Goal: Complete application form: Complete application form

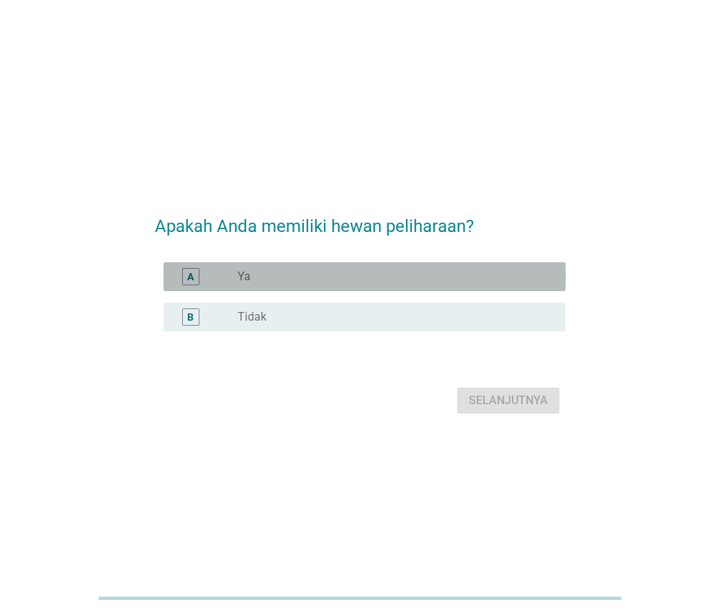
click at [403, 272] on div "radio_button_unchecked Ya" at bounding box center [390, 276] width 305 height 14
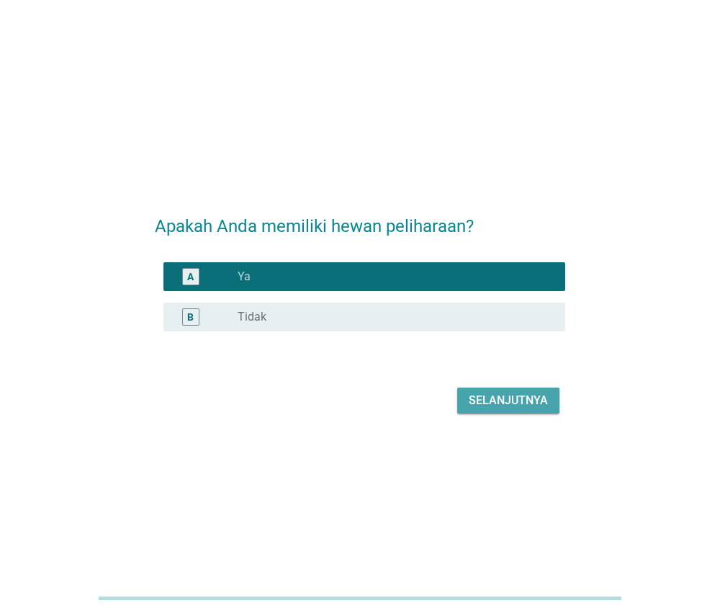
click at [475, 400] on div "Selanjutnya" at bounding box center [508, 400] width 79 height 17
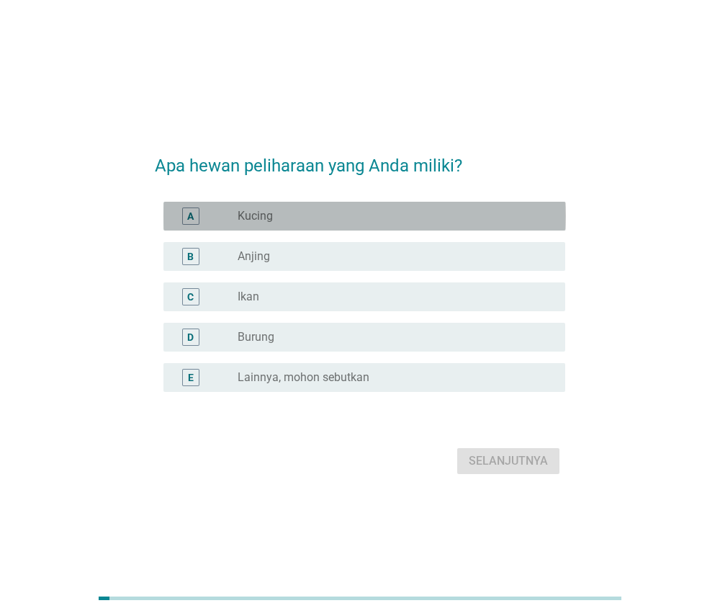
click at [475, 217] on div "radio_button_unchecked Kucing" at bounding box center [390, 216] width 305 height 14
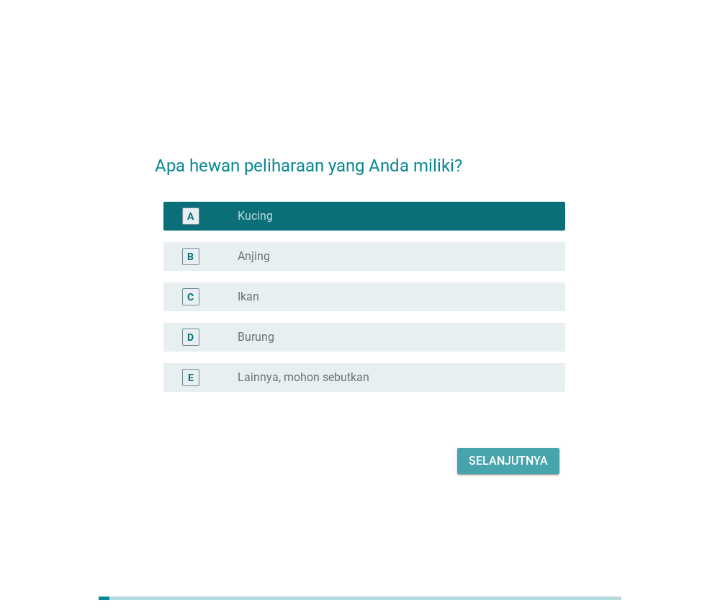
click at [477, 459] on div "Selanjutnya" at bounding box center [508, 460] width 79 height 17
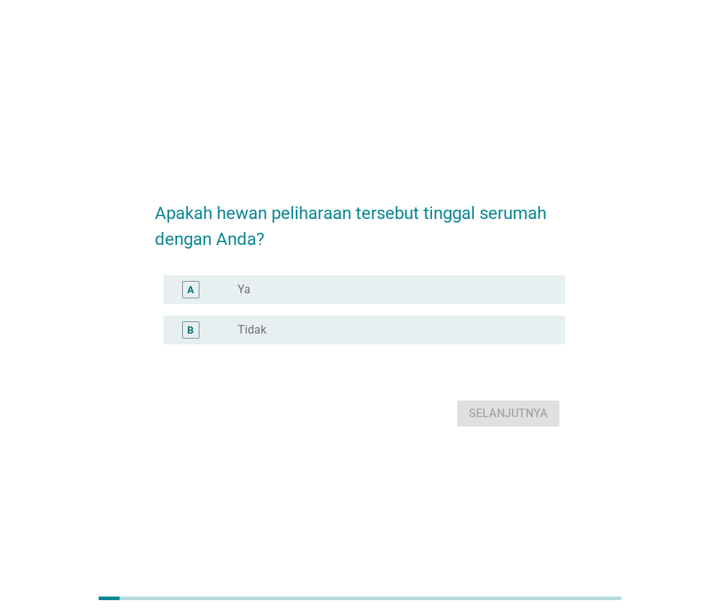
click at [462, 285] on div "radio_button_unchecked Ya" at bounding box center [390, 289] width 305 height 14
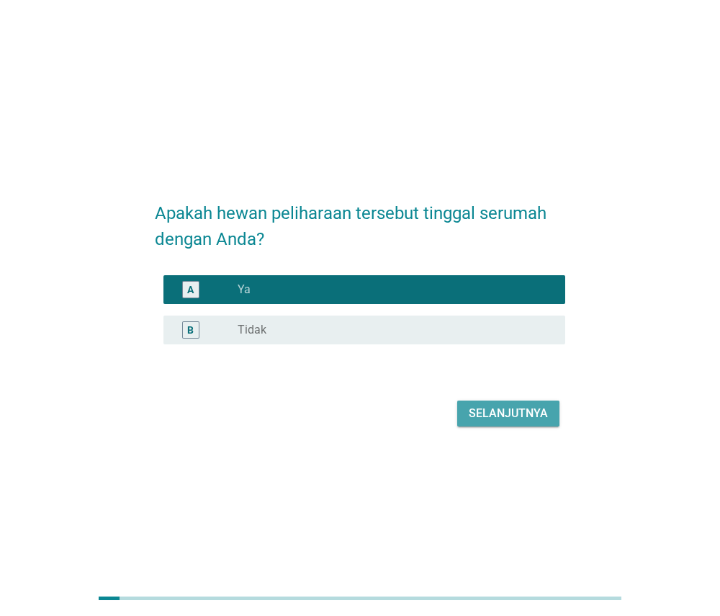
click at [474, 414] on div "Selanjutnya" at bounding box center [508, 413] width 79 height 17
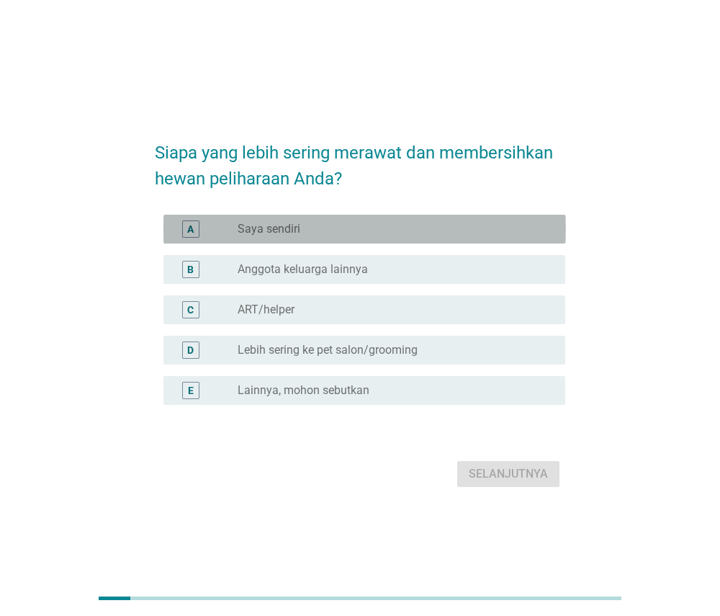
click at [474, 225] on div "radio_button_unchecked Saya sendiri" at bounding box center [390, 229] width 305 height 14
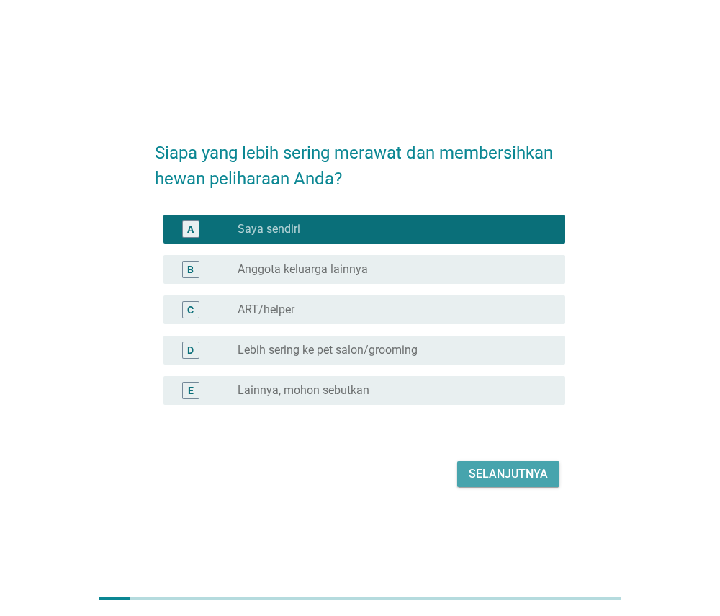
click at [480, 472] on div "Selanjutnya" at bounding box center [508, 473] width 79 height 17
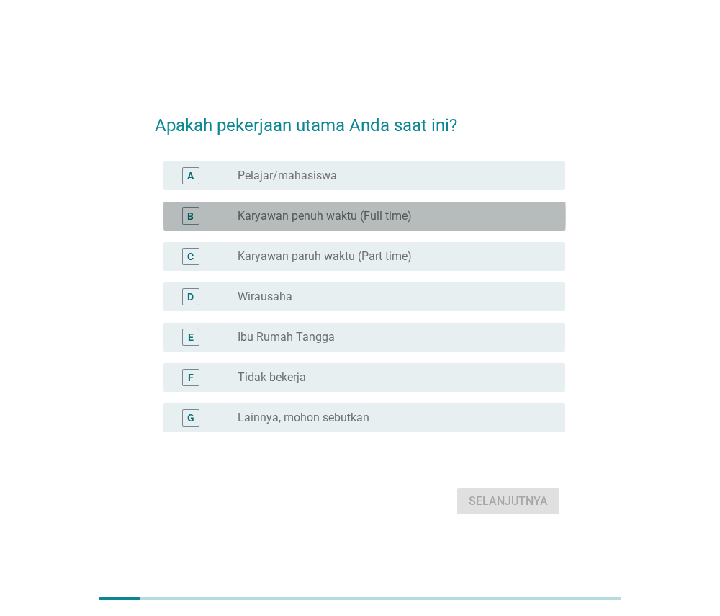
click at [486, 215] on div "radio_button_unchecked Karyawan penuh waktu (Full time)" at bounding box center [390, 216] width 305 height 14
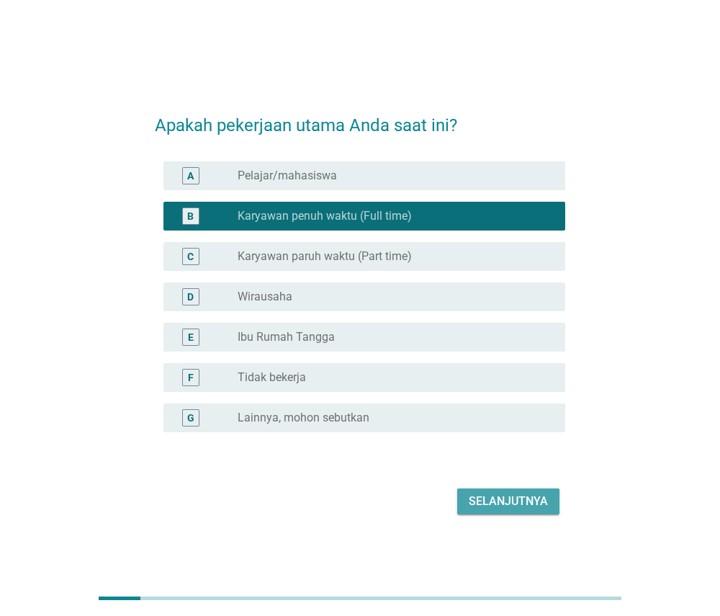
click at [496, 509] on div "Selanjutnya" at bounding box center [508, 501] width 79 height 17
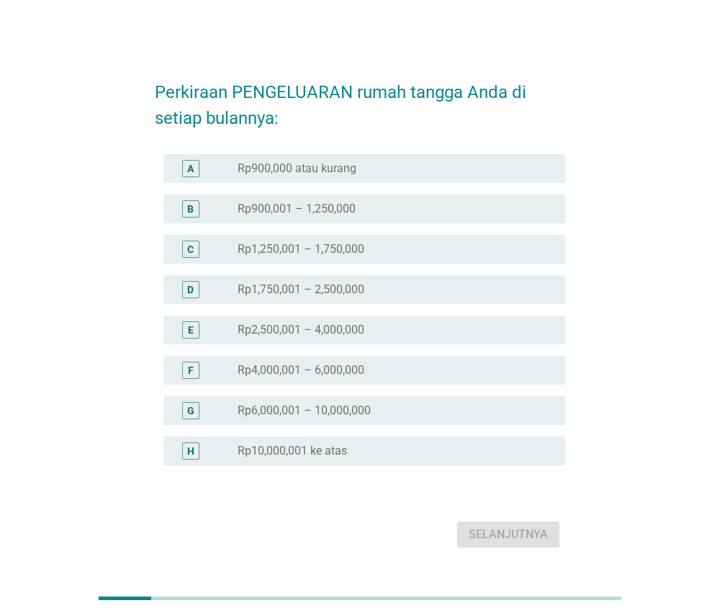
click at [460, 372] on div "radio_button_unchecked Rp4,000,001 – 6,000,000" at bounding box center [390, 370] width 305 height 14
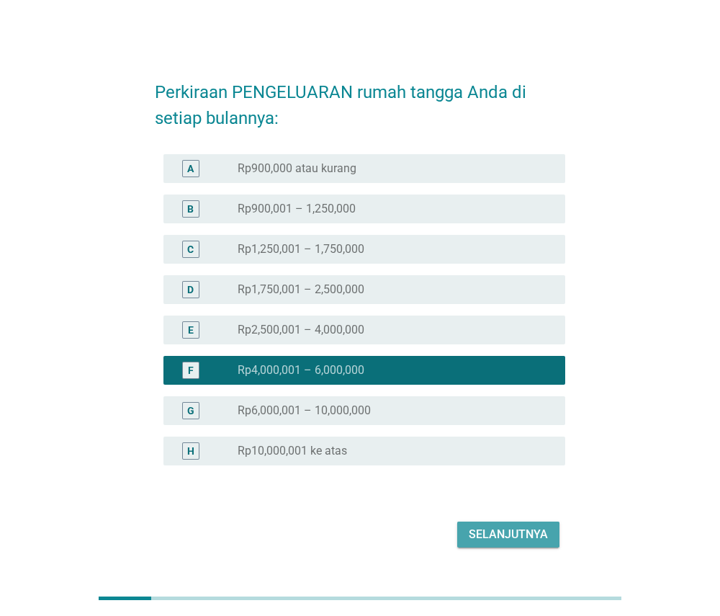
click at [467, 532] on button "Selanjutnya" at bounding box center [508, 534] width 102 height 26
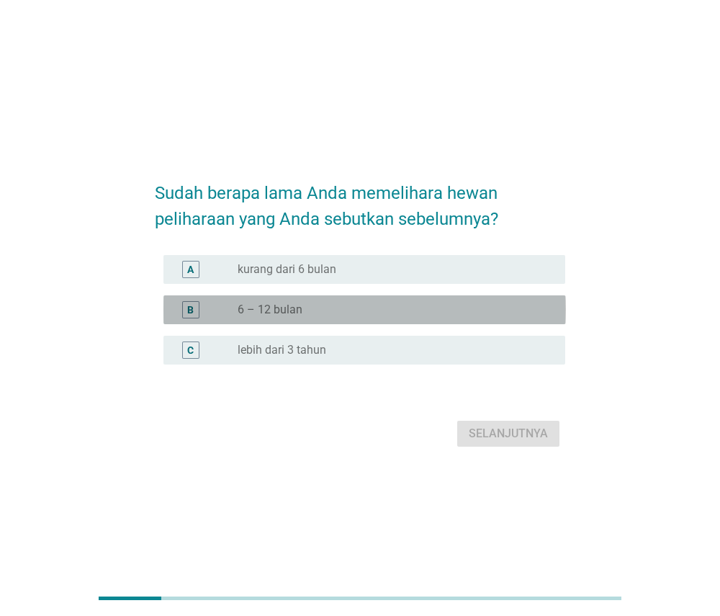
click at [442, 315] on div "radio_button_unchecked 6 – 12 bulan" at bounding box center [390, 309] width 305 height 14
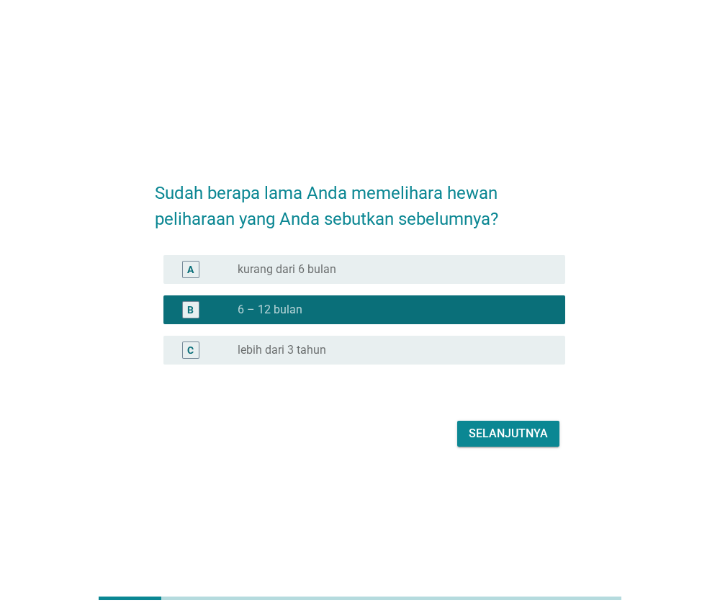
click at [489, 436] on div "Selanjutnya" at bounding box center [508, 433] width 79 height 17
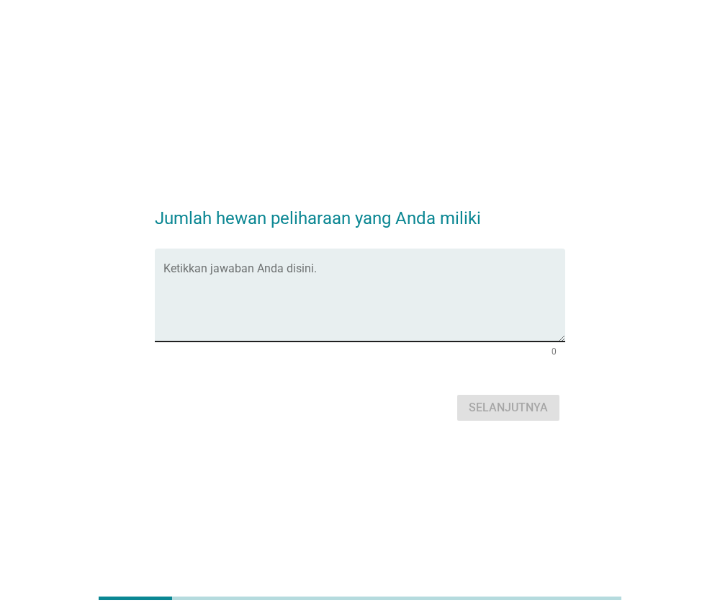
click at [470, 297] on textarea "Ketikkan jawaban Anda disini." at bounding box center [364, 304] width 403 height 76
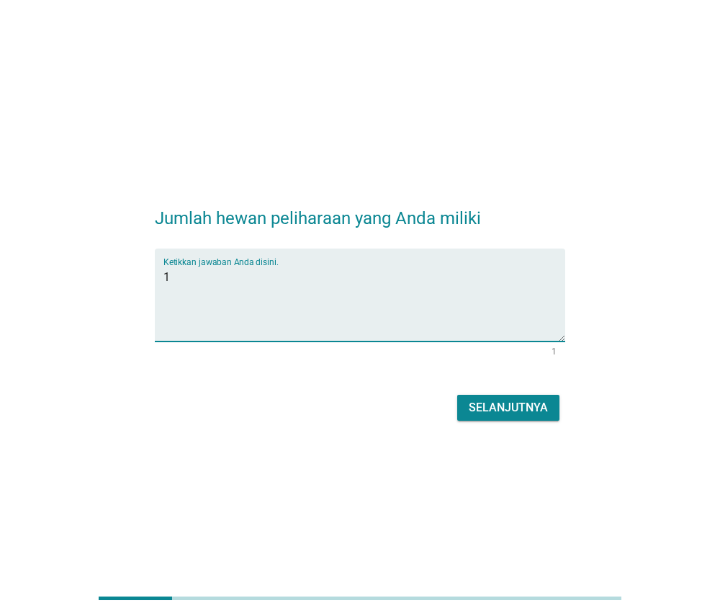
type textarea "1"
click at [508, 392] on div "Selanjutnya" at bounding box center [360, 407] width 411 height 35
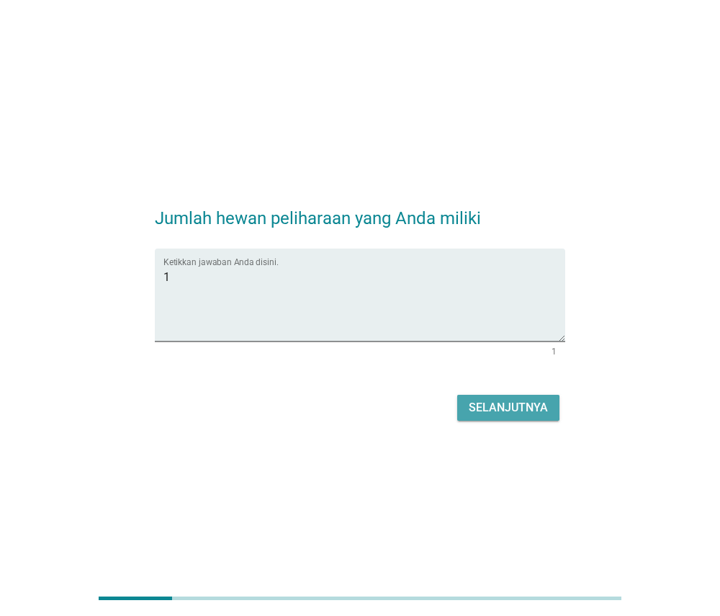
click at [508, 399] on div "Selanjutnya" at bounding box center [508, 407] width 79 height 17
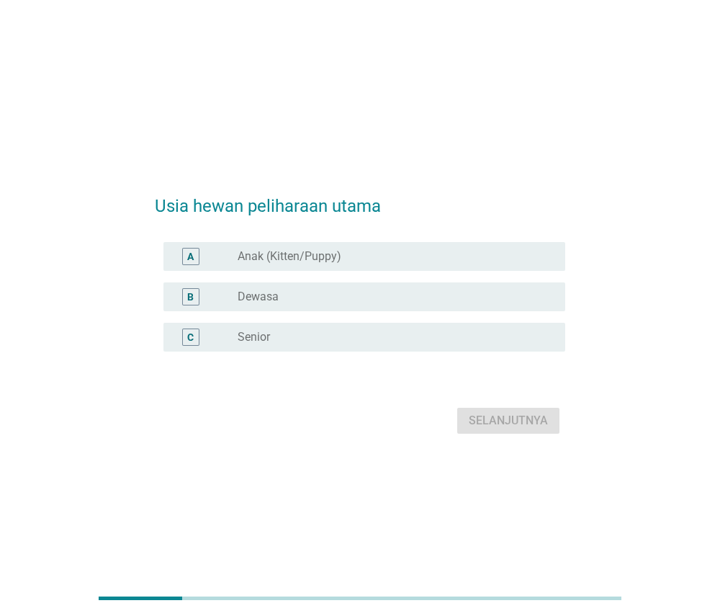
click at [488, 248] on div "radio_button_unchecked Anak (Kitten/Puppy)" at bounding box center [396, 256] width 316 height 17
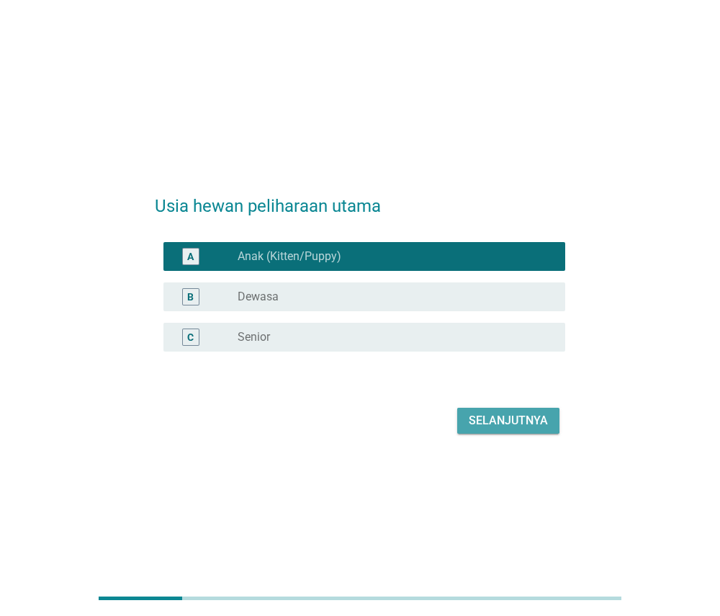
click at [486, 420] on div "Selanjutnya" at bounding box center [508, 420] width 79 height 17
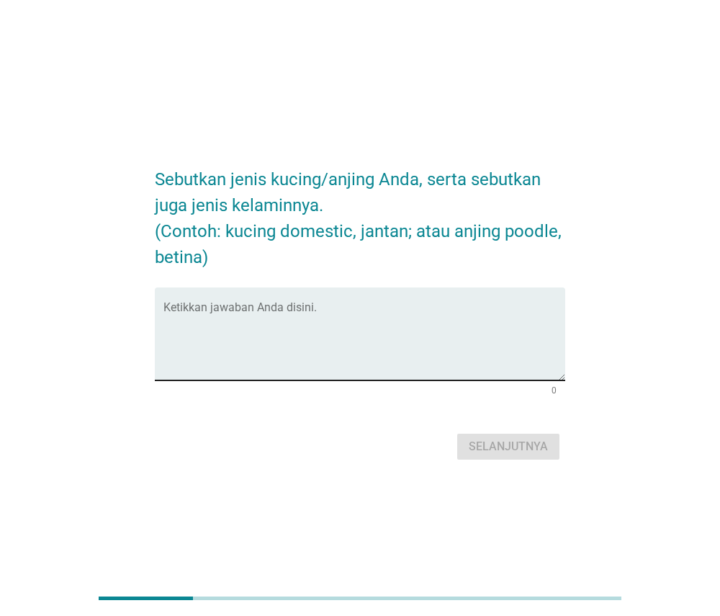
click at [499, 318] on textarea "Ketikkan jawaban Anda disini." at bounding box center [364, 343] width 403 height 76
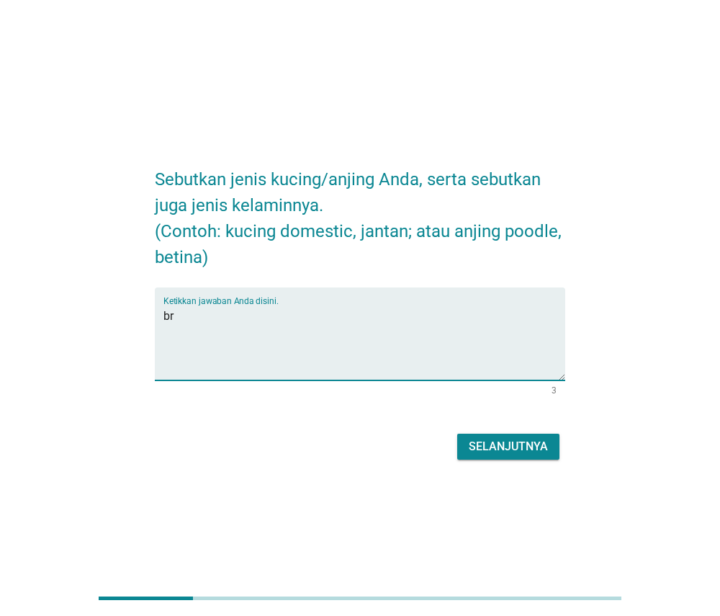
type textarea "b"
click at [295, 316] on textarea "American short hair retina" at bounding box center [364, 343] width 403 height 76
type textarea "American short hair betina"
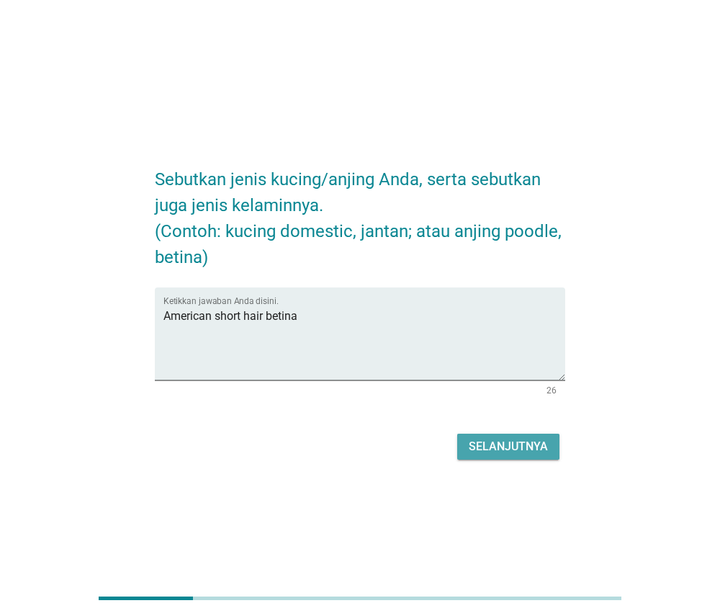
click at [489, 452] on div "Selanjutnya" at bounding box center [508, 446] width 79 height 17
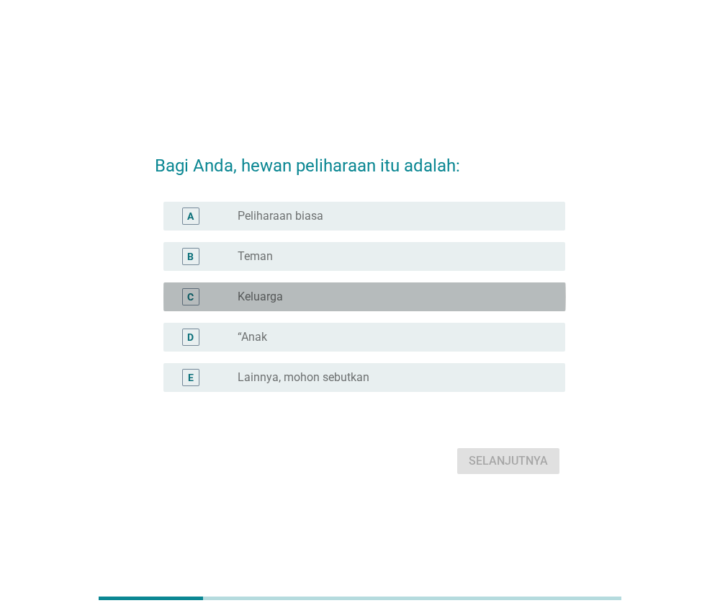
click at [373, 295] on div "radio_button_unchecked Keluarga" at bounding box center [390, 297] width 305 height 14
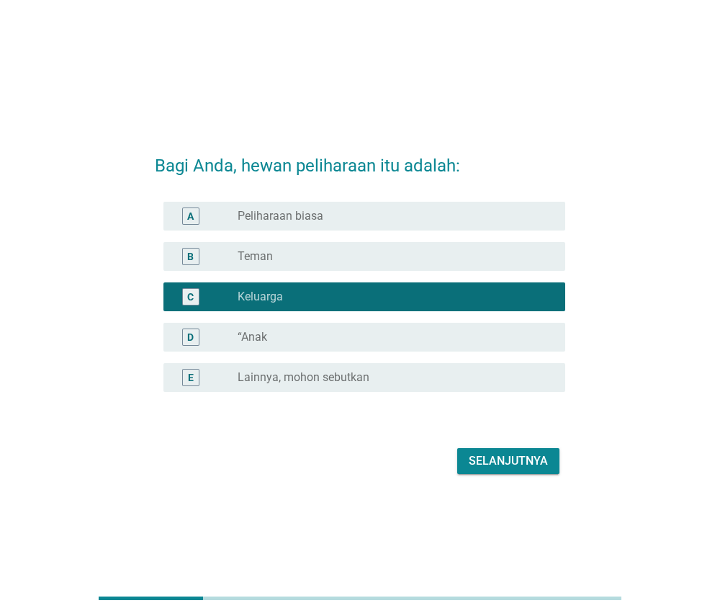
click at [490, 460] on div "Selanjutnya" at bounding box center [508, 460] width 79 height 17
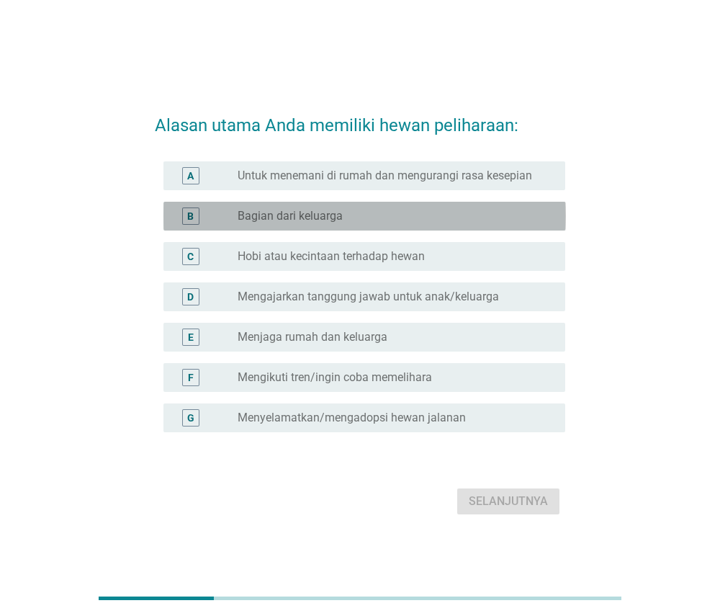
click at [470, 212] on div "radio_button_unchecked Bagian dari keluarga" at bounding box center [390, 216] width 305 height 14
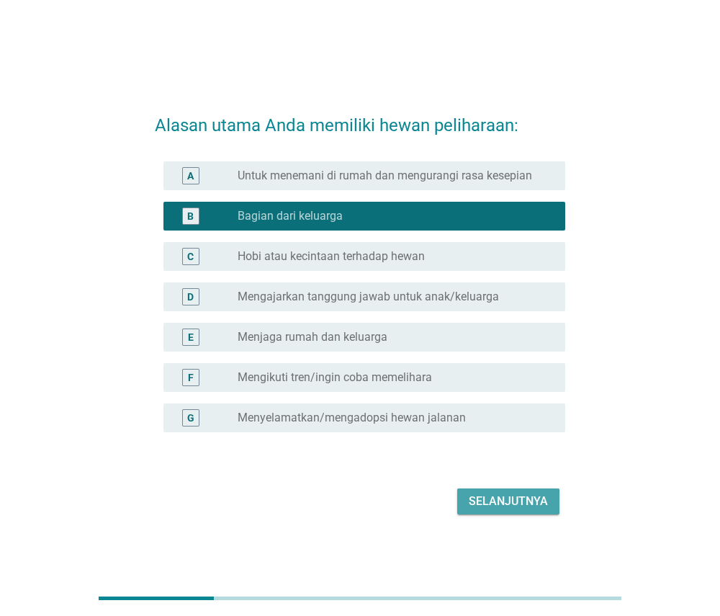
click at [514, 503] on div "Selanjutnya" at bounding box center [508, 501] width 79 height 17
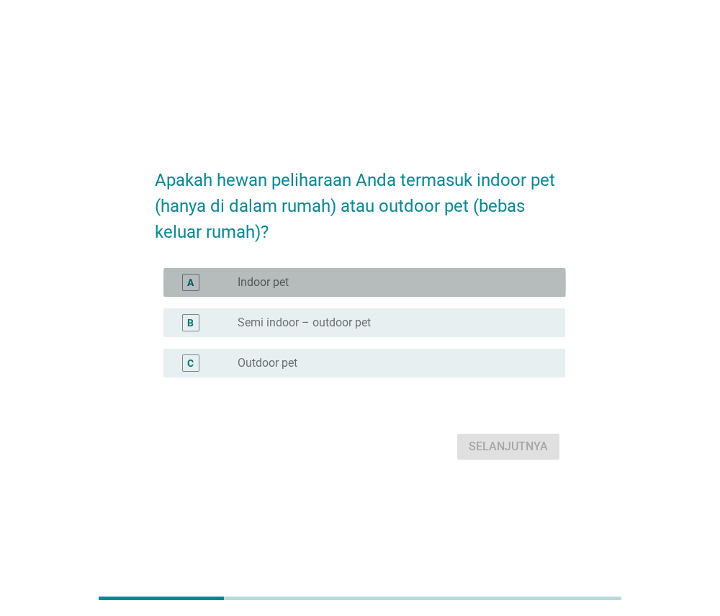
click at [439, 279] on div "radio_button_unchecked Indoor pet" at bounding box center [390, 282] width 305 height 14
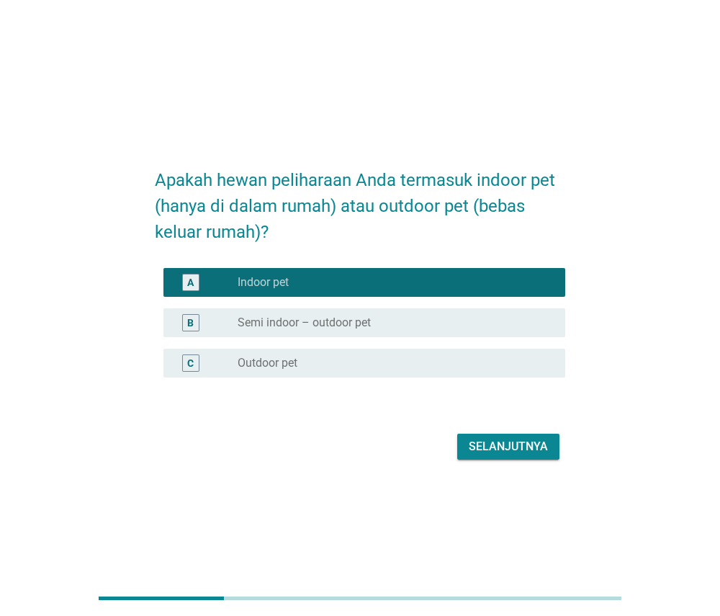
click at [490, 447] on div "Selanjutnya" at bounding box center [508, 446] width 79 height 17
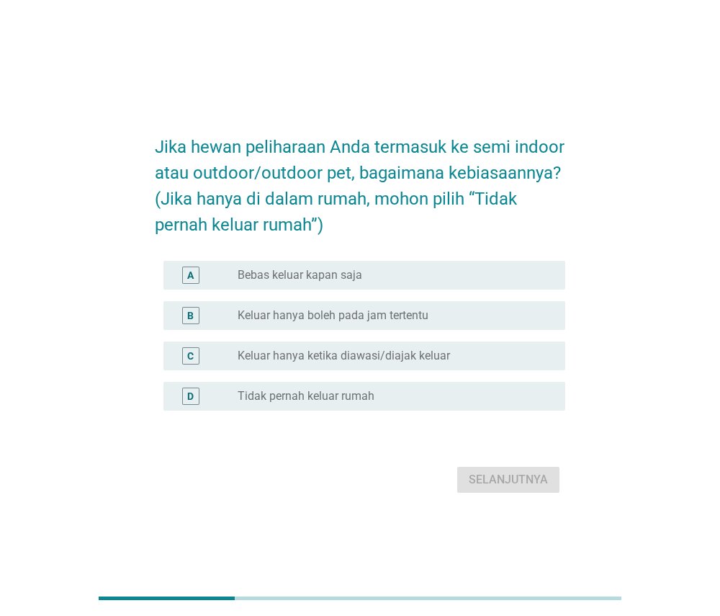
click at [444, 275] on div "radio_button_unchecked Bebas keluar kapan saja" at bounding box center [390, 275] width 305 height 14
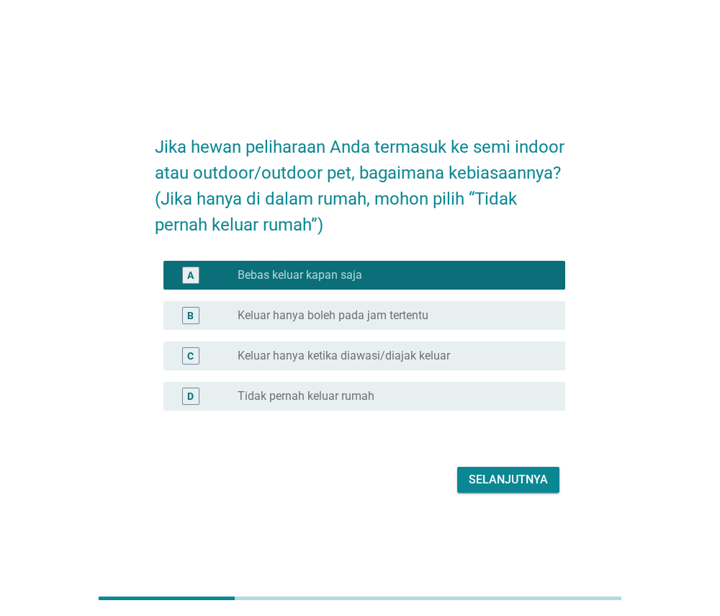
click at [403, 390] on div "radio_button_unchecked Tidak pernah keluar rumah" at bounding box center [390, 396] width 305 height 14
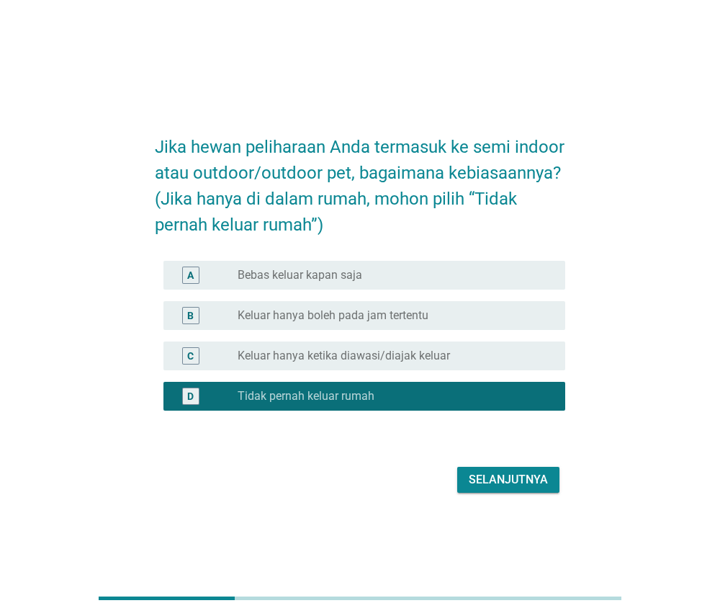
click at [465, 483] on button "Selanjutnya" at bounding box center [508, 480] width 102 height 26
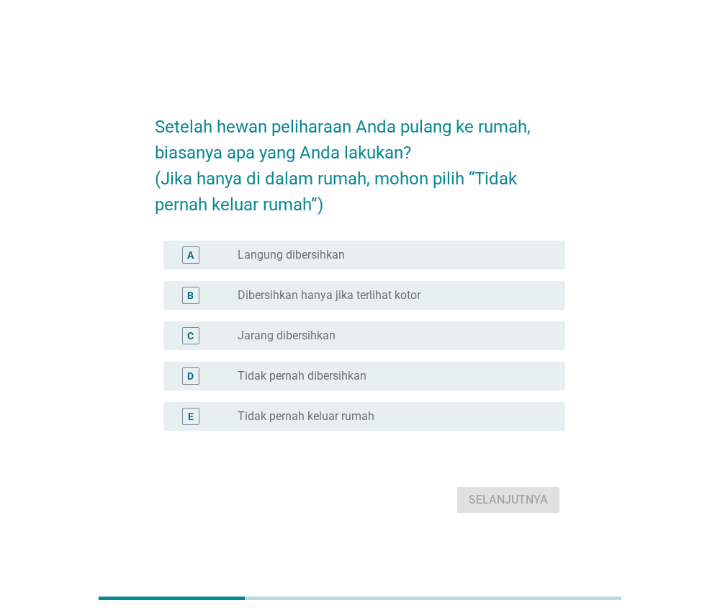
click at [438, 411] on div "radio_button_unchecked Tidak pernah keluar rumah" at bounding box center [390, 416] width 305 height 14
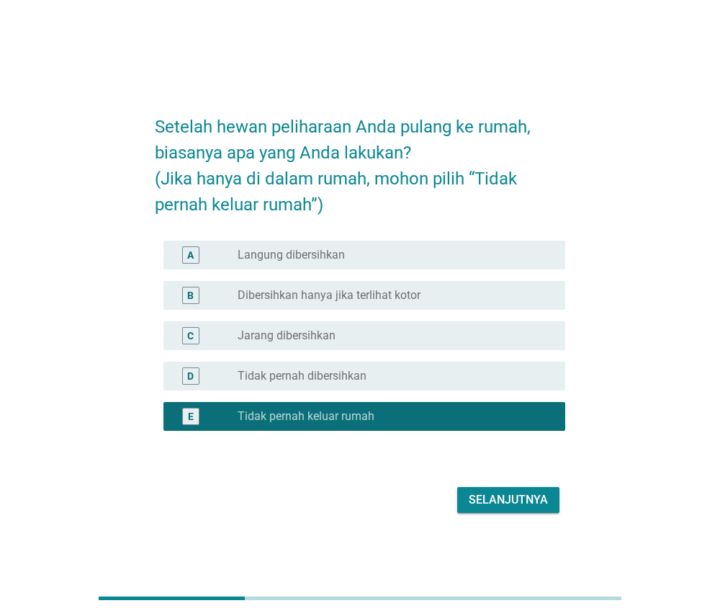
click at [472, 500] on div "Selanjutnya" at bounding box center [508, 499] width 79 height 17
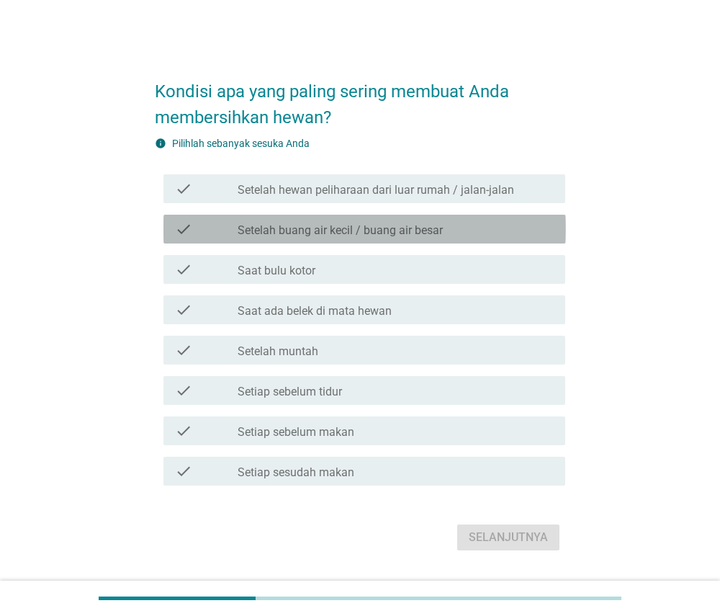
click at [488, 225] on div "check_box_outline_blank Setelah buang air kecil / buang air besar" at bounding box center [396, 228] width 316 height 17
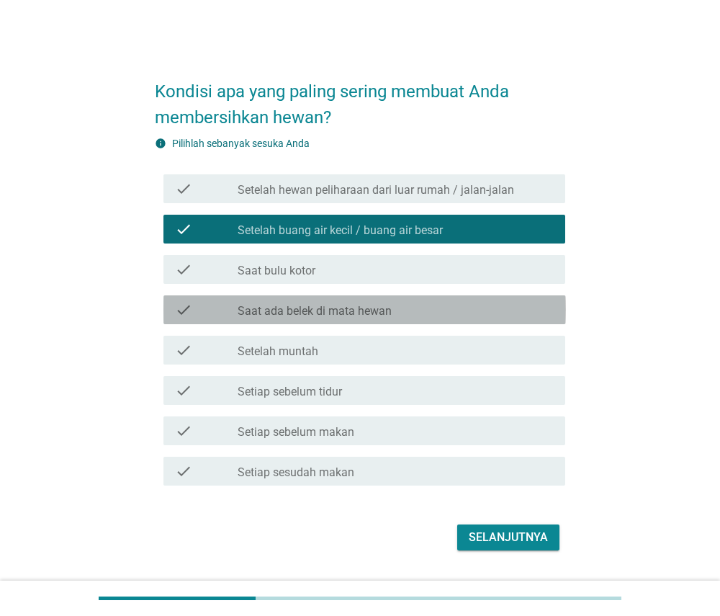
click at [455, 308] on div "check_box_outline_blank Saat ada belek di mata hewan" at bounding box center [396, 309] width 316 height 17
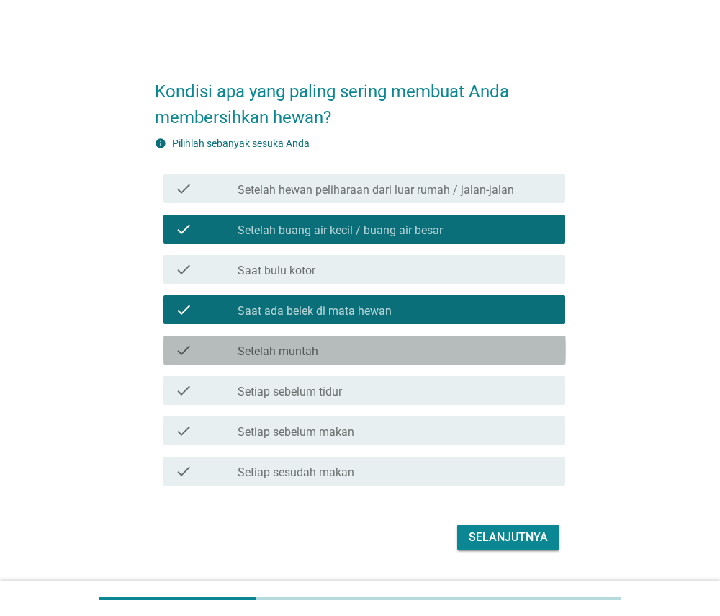
click at [439, 345] on div "check_box_outline_blank Setelah muntah" at bounding box center [396, 349] width 316 height 17
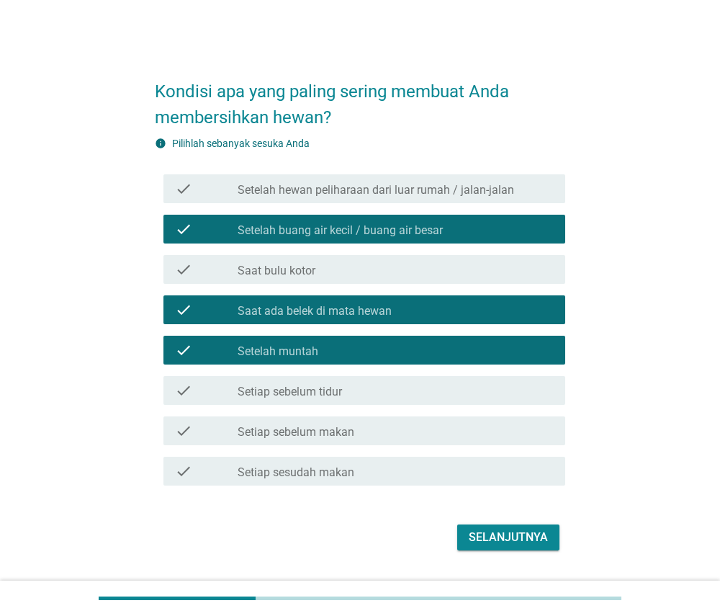
click at [453, 309] on div "check_box_outline_blank Saat ada belek di mata hewan" at bounding box center [396, 309] width 316 height 17
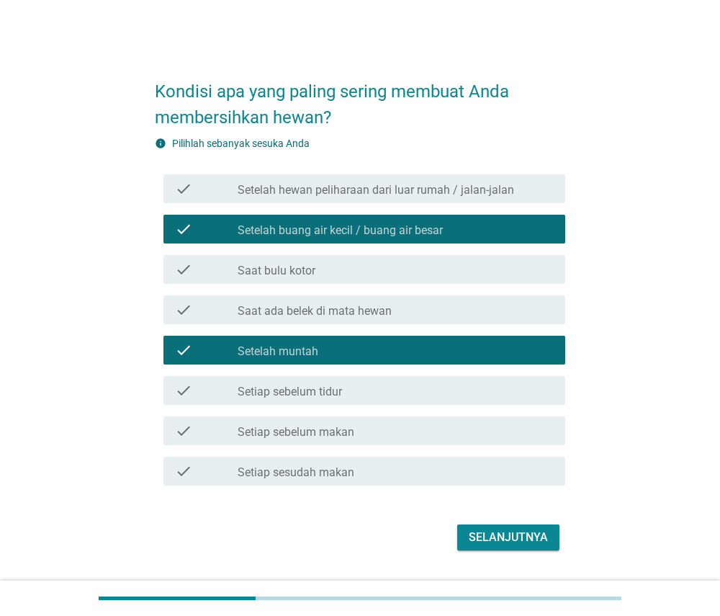
click at [494, 529] on div "Selanjutnya" at bounding box center [508, 537] width 79 height 17
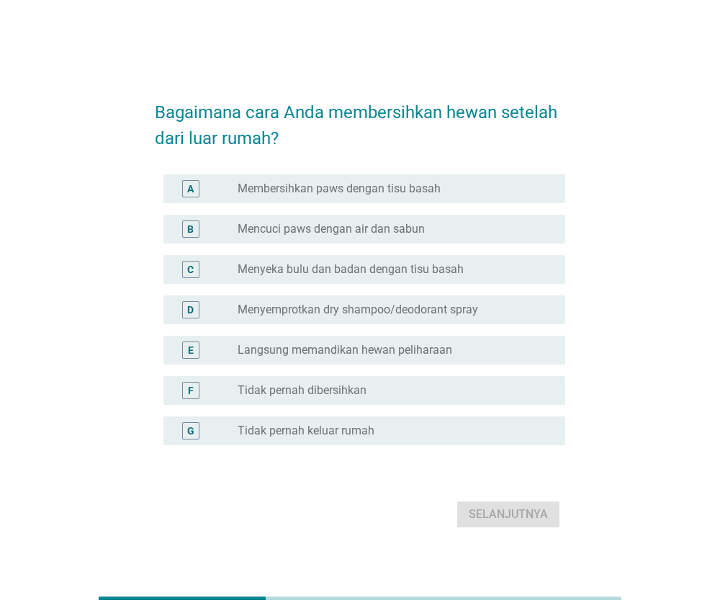
click at [394, 426] on div "radio_button_unchecked Tidak pernah keluar rumah" at bounding box center [390, 430] width 305 height 14
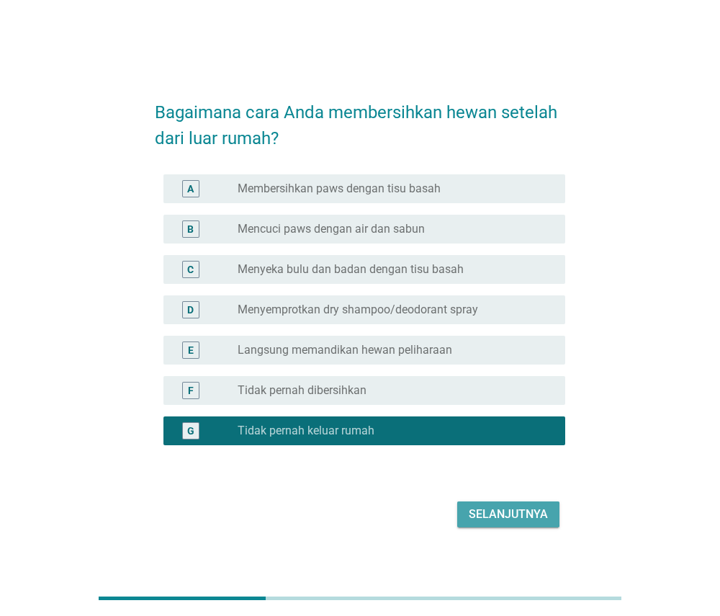
click at [460, 513] on button "Selanjutnya" at bounding box center [508, 514] width 102 height 26
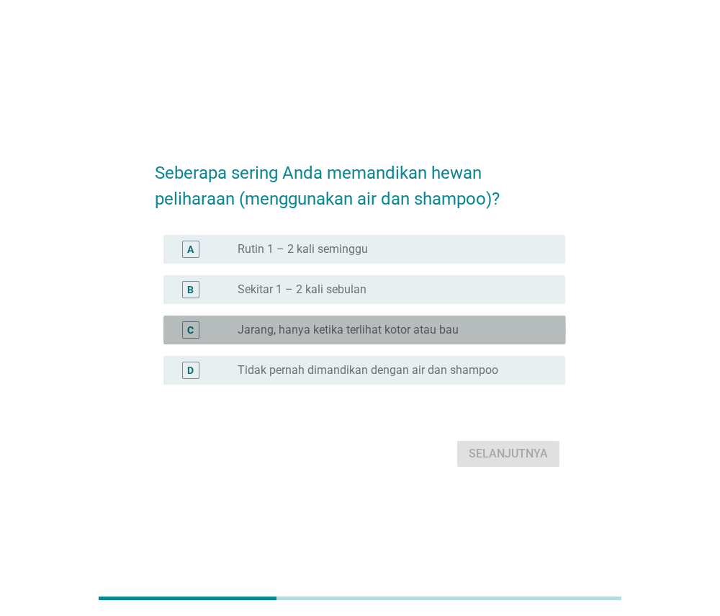
click at [422, 332] on label "Jarang, hanya ketika terlihat kotor atau bau" at bounding box center [348, 330] width 221 height 14
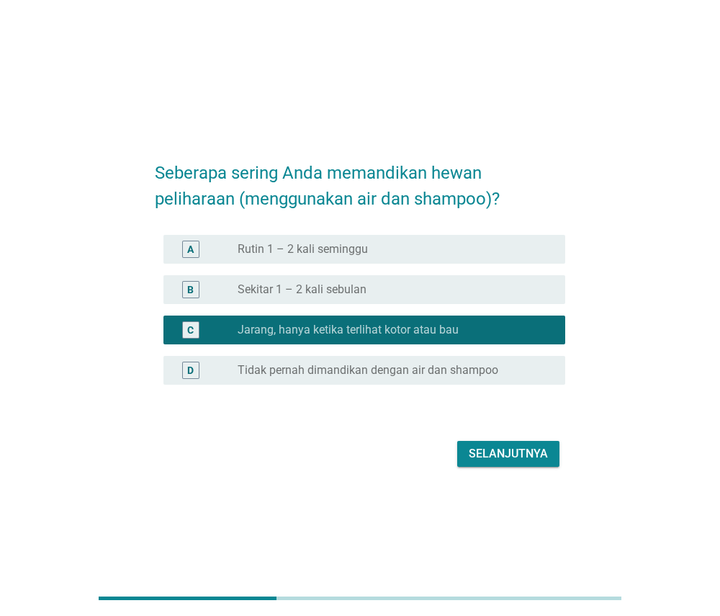
click at [480, 451] on div "Selanjutnya" at bounding box center [508, 453] width 79 height 17
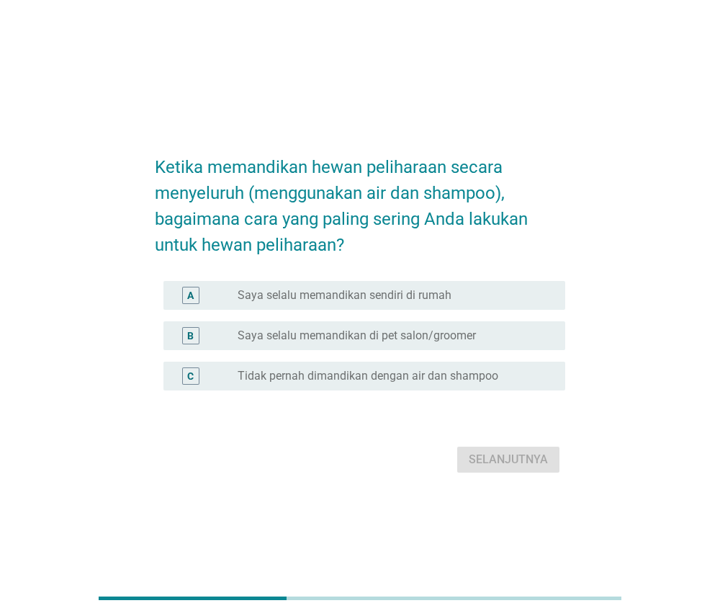
click at [469, 338] on label "Saya selalu memandikan di pet salon/groomer" at bounding box center [357, 335] width 238 height 14
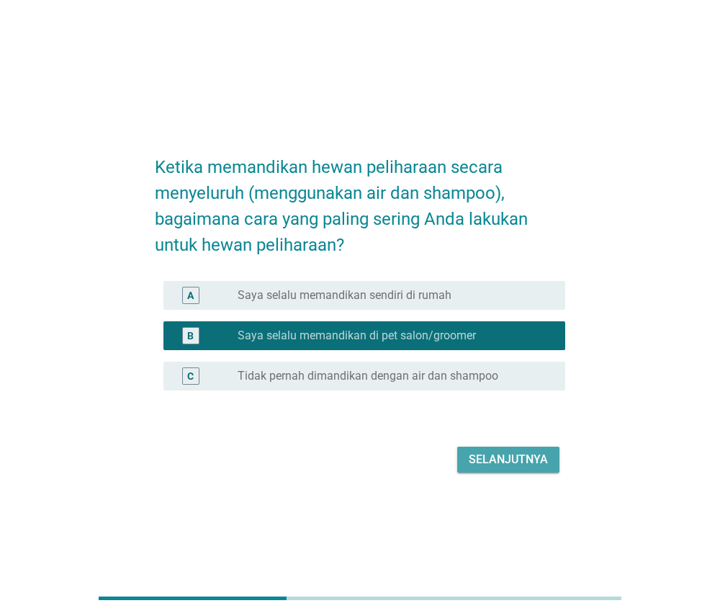
click at [495, 462] on div "Selanjutnya" at bounding box center [508, 459] width 79 height 17
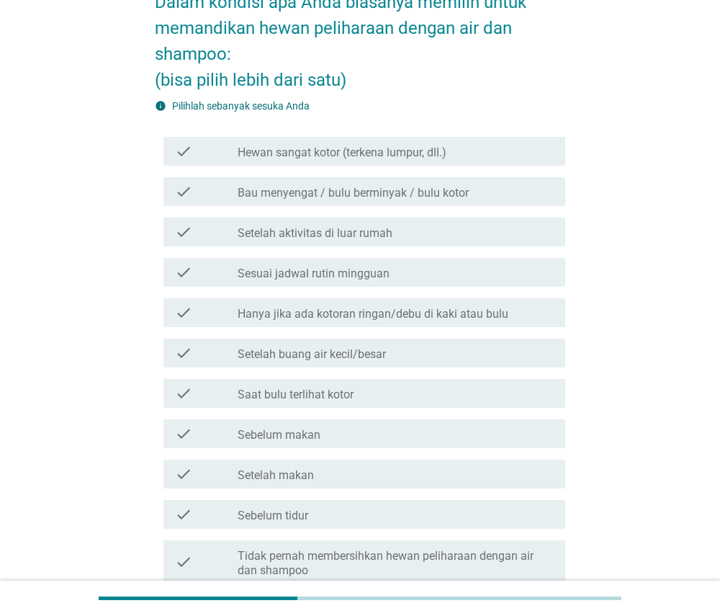
scroll to position [98, 0]
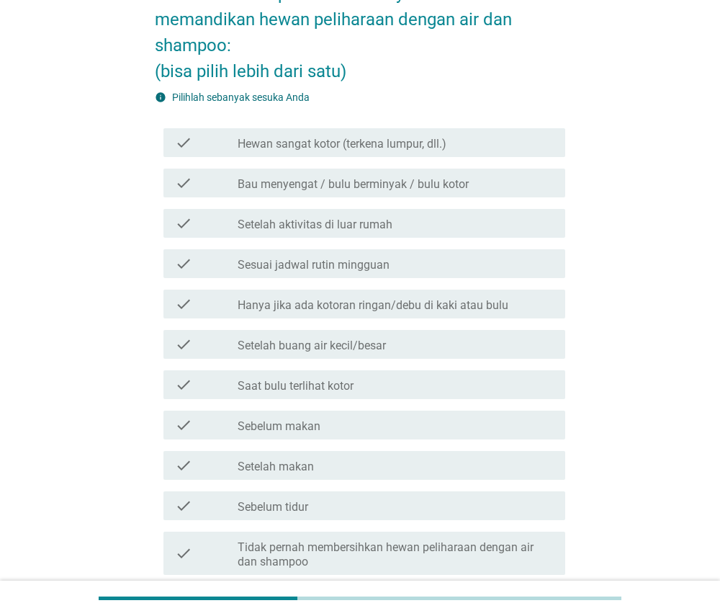
click at [550, 134] on div "check_box_outline_blank Hewan sangat kotor (terkena lumpur, dll.)" at bounding box center [396, 142] width 316 height 17
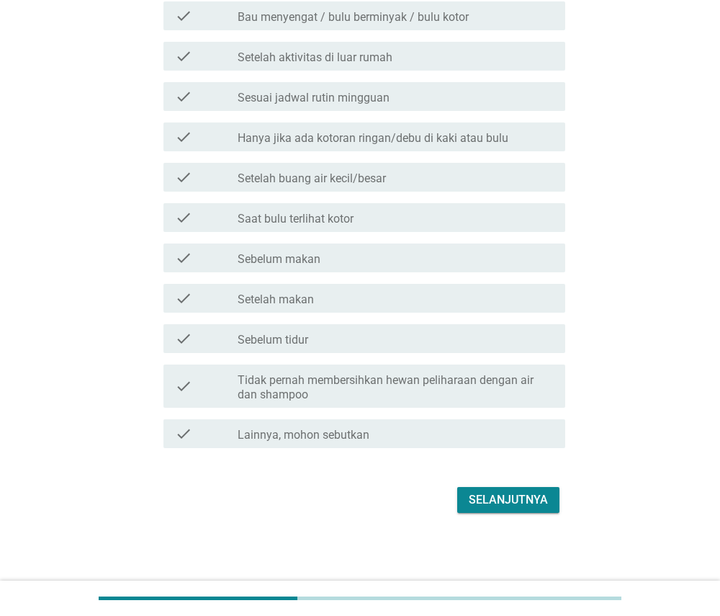
scroll to position [265, 0]
click at [514, 500] on div "Selanjutnya" at bounding box center [508, 499] width 79 height 17
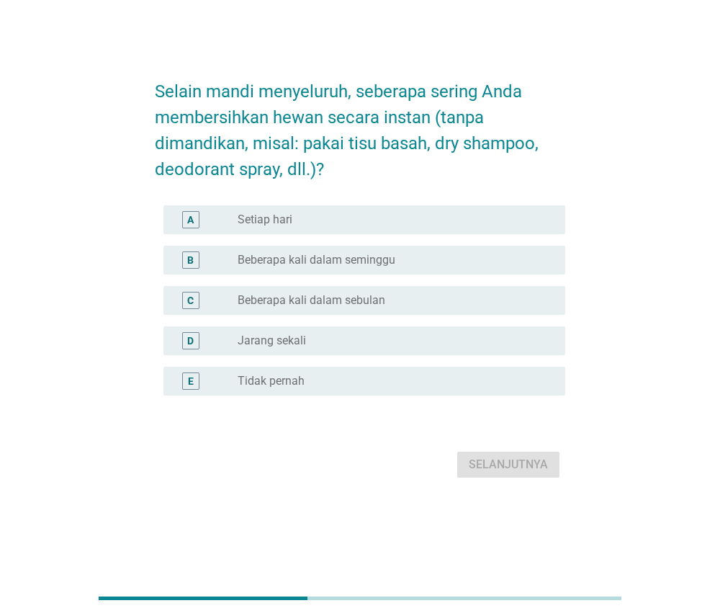
scroll to position [0, 0]
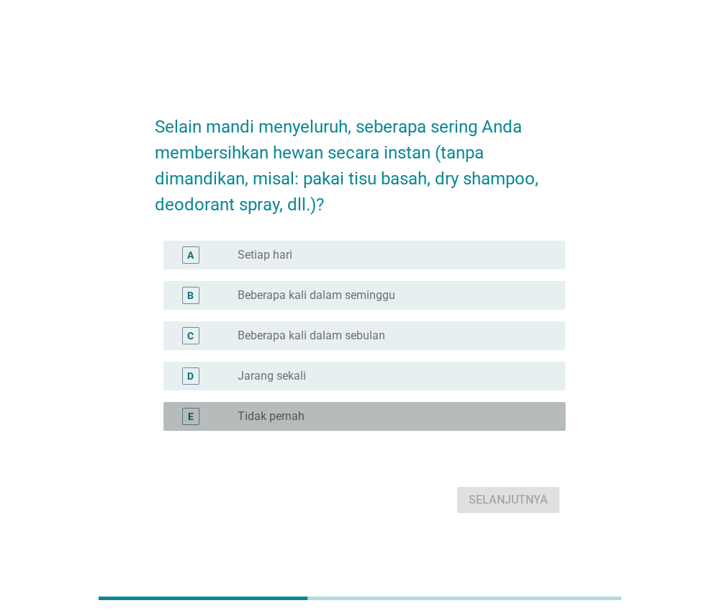
click at [383, 413] on div "radio_button_unchecked Tidak pernah" at bounding box center [390, 416] width 305 height 14
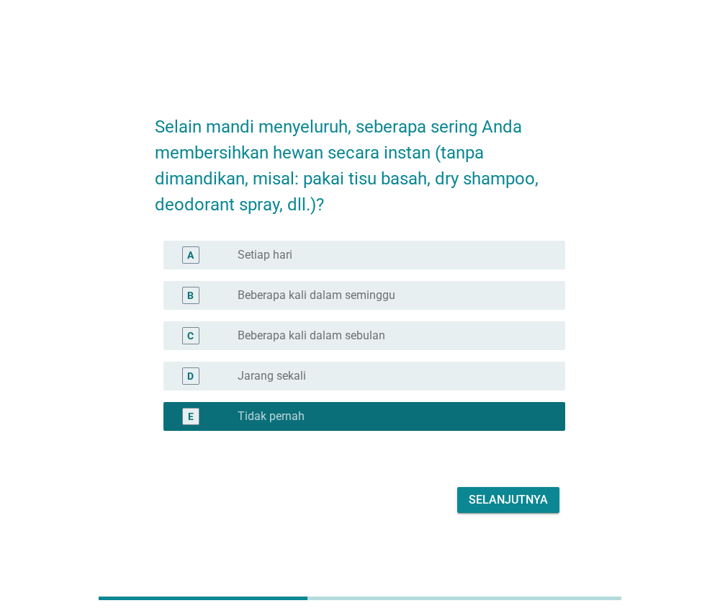
click at [488, 503] on div "Selanjutnya" at bounding box center [508, 499] width 79 height 17
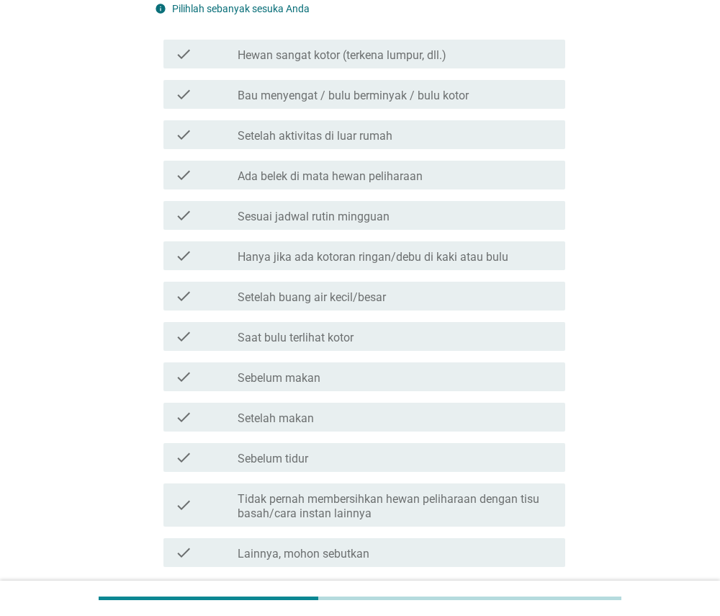
scroll to position [279, 0]
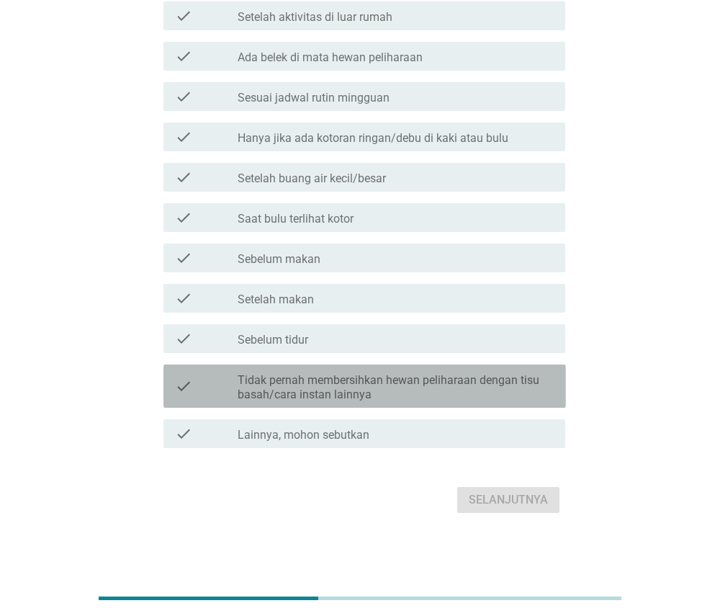
click at [516, 379] on label "Tidak pernah membersihkan hewan peliharaan dengan tisu basah/cara instan lainnya" at bounding box center [396, 387] width 316 height 29
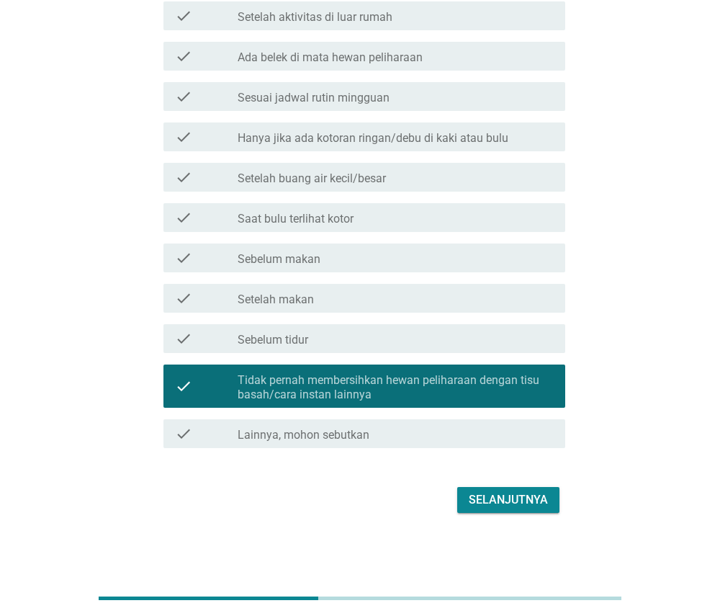
click at [506, 497] on div "Selanjutnya" at bounding box center [508, 499] width 79 height 17
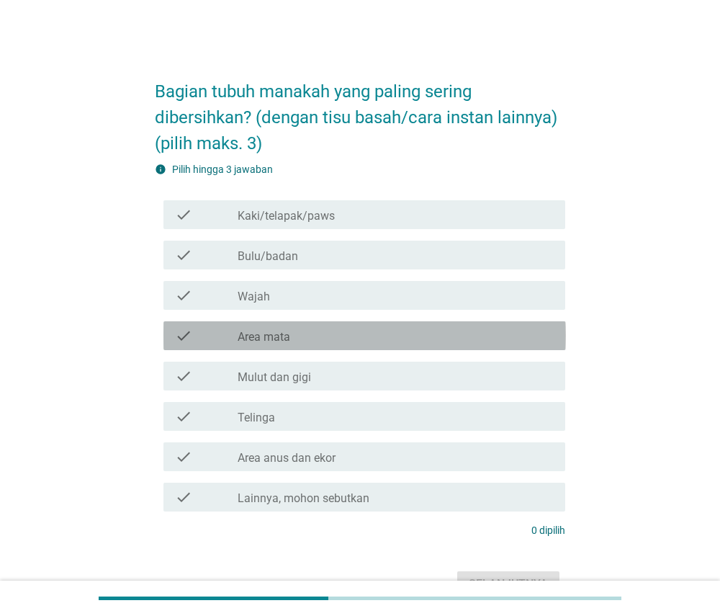
click at [490, 329] on div "check_box_outline_blank Area mata" at bounding box center [396, 335] width 316 height 17
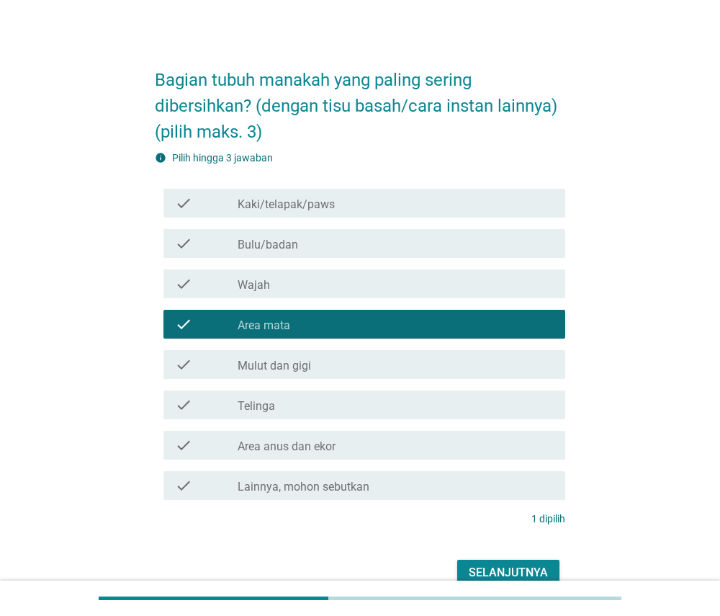
scroll to position [13, 0]
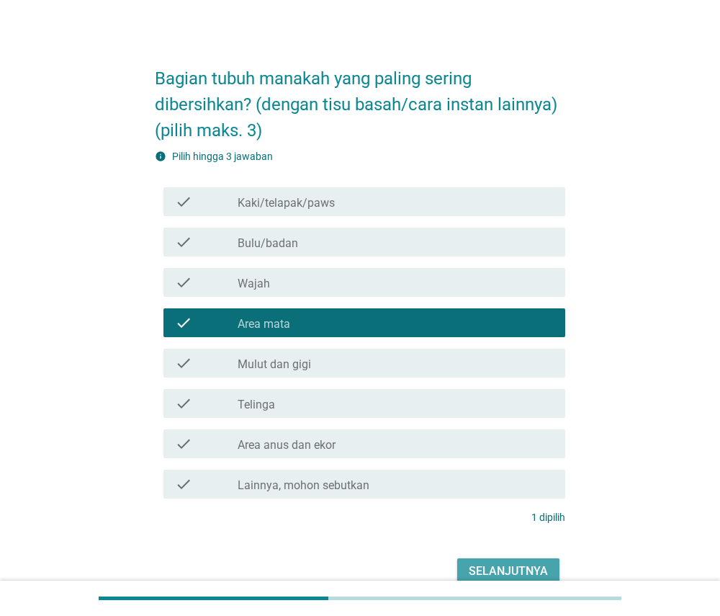
click at [482, 567] on div "Selanjutnya" at bounding box center [508, 570] width 79 height 17
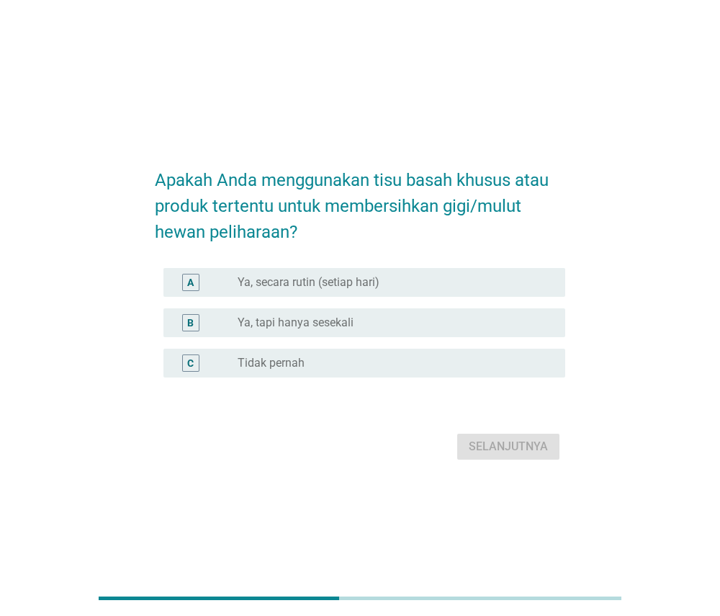
click at [422, 362] on div "radio_button_unchecked Tidak pernah" at bounding box center [390, 363] width 305 height 14
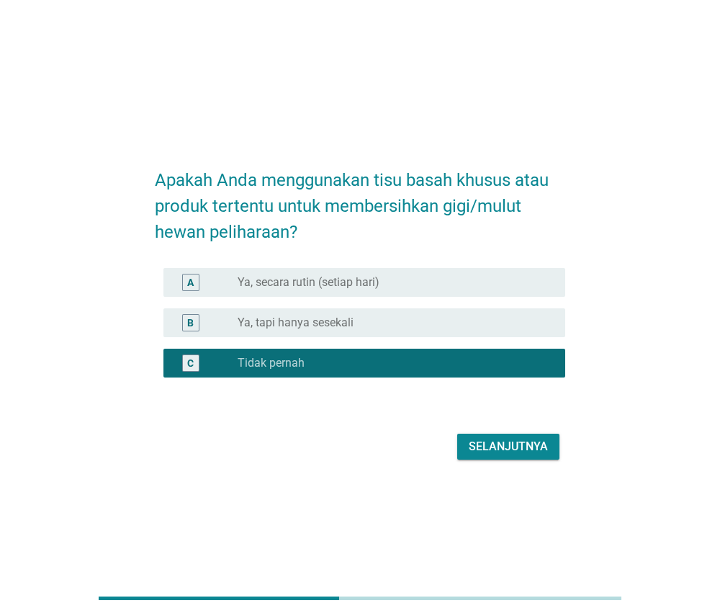
click at [475, 446] on div "Selanjutnya" at bounding box center [508, 446] width 79 height 17
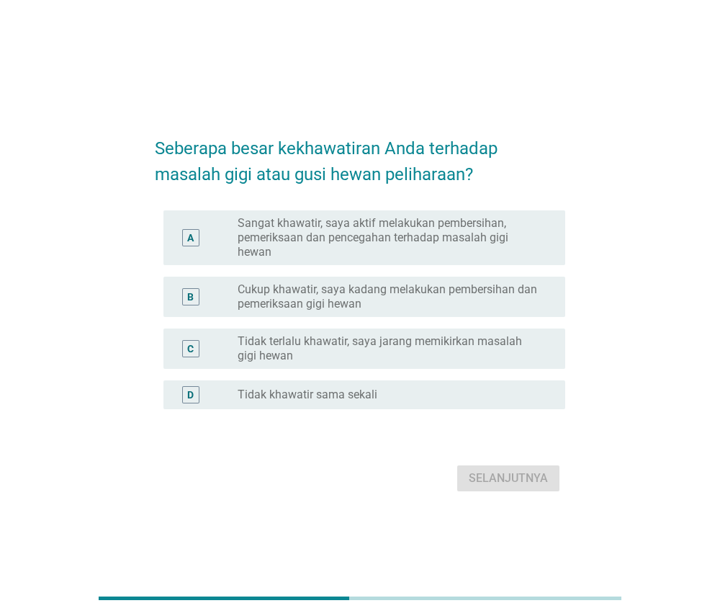
click at [462, 292] on label "Cukup khawatir, saya kadang melakukan pembersihan dan pemeriksaan gigi hewan" at bounding box center [390, 296] width 305 height 29
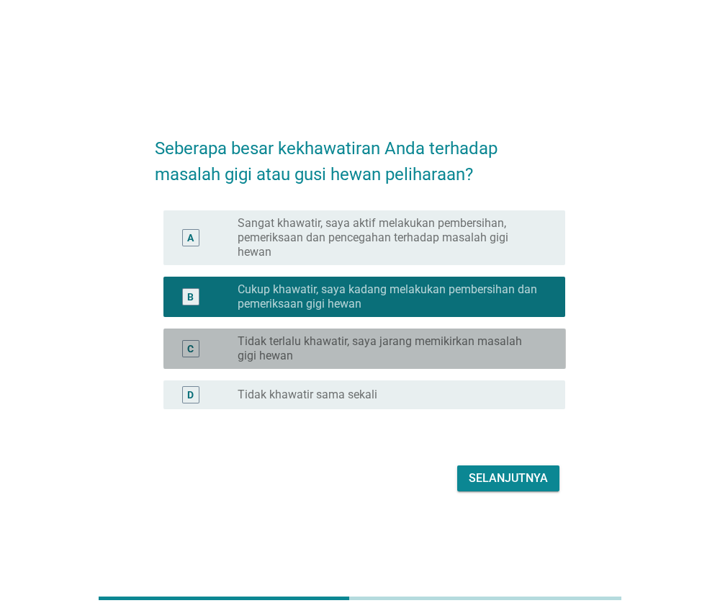
click at [523, 331] on div "C radio_button_unchecked Tidak terlalu khawatir, saya jarang memikirkan masalah…" at bounding box center [364, 348] width 403 height 40
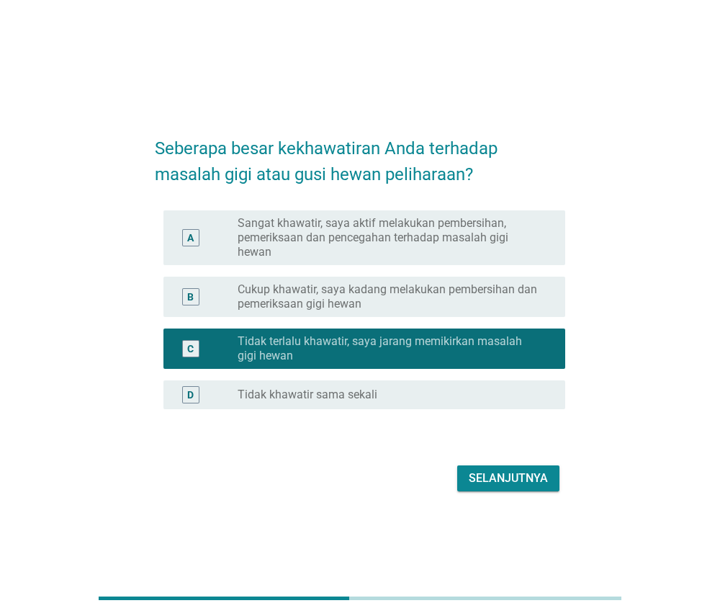
click at [511, 472] on div "Selanjutnya" at bounding box center [508, 478] width 79 height 17
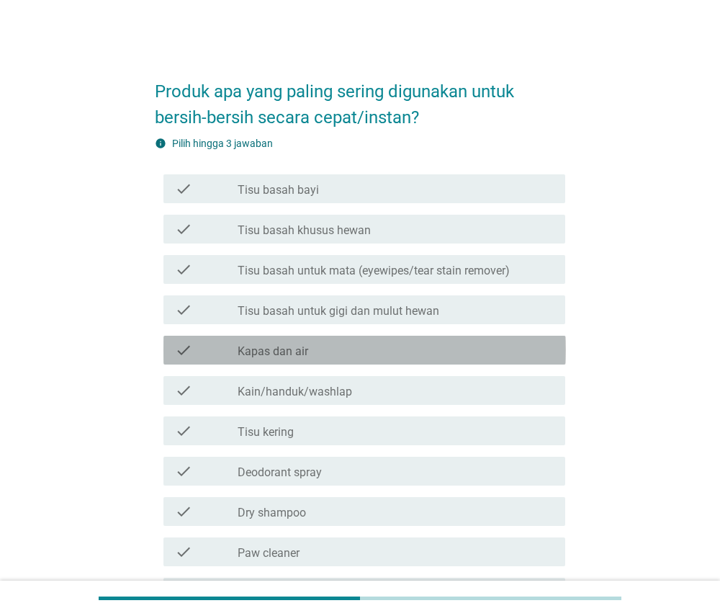
click at [463, 349] on div "check_box_outline_blank Kapas dan air" at bounding box center [396, 349] width 316 height 17
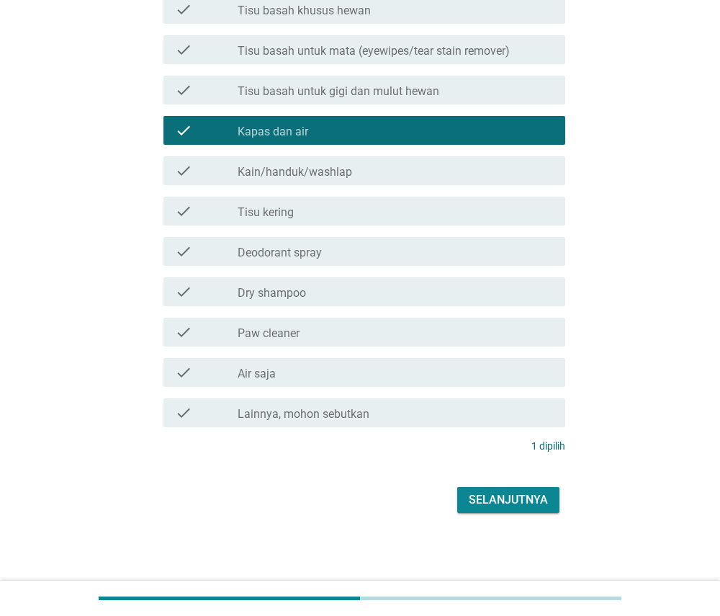
scroll to position [220, 0]
click at [480, 496] on div "Selanjutnya" at bounding box center [508, 499] width 79 height 17
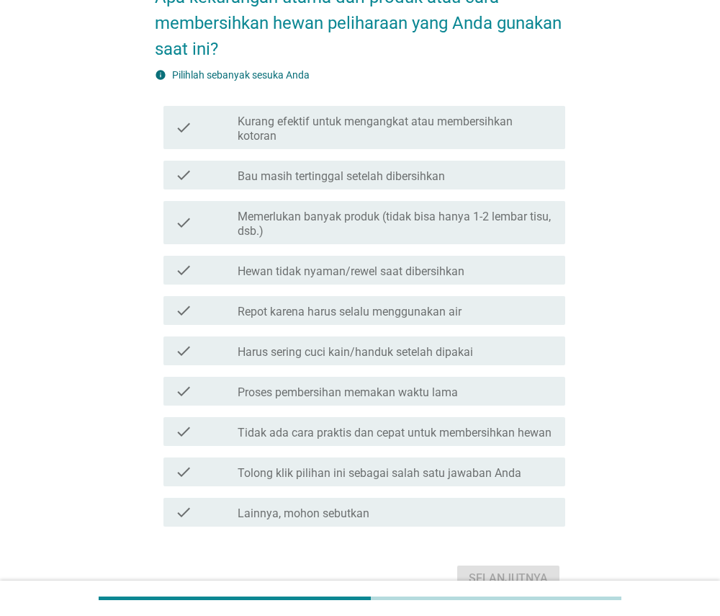
scroll to position [95, 0]
click at [491, 176] on div "check_box_outline_blank Bau masih tertinggal setelah dibersihkan" at bounding box center [396, 174] width 316 height 17
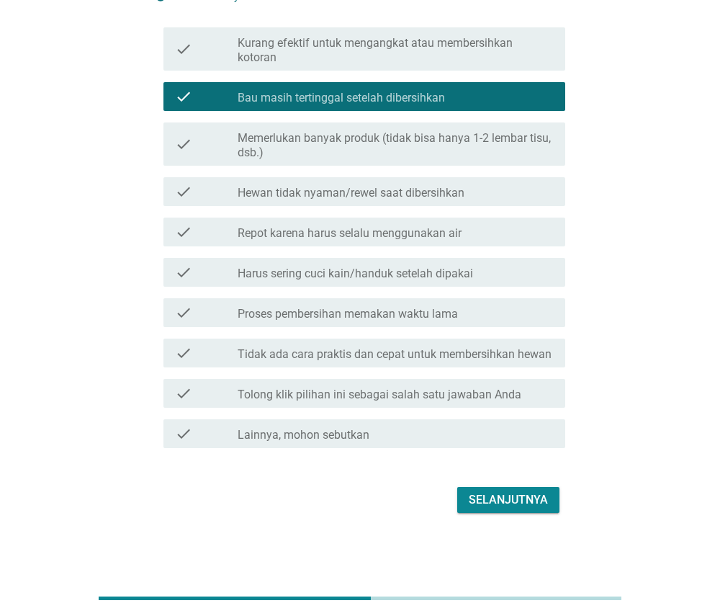
scroll to position [173, 0]
click at [498, 498] on div "Selanjutnya" at bounding box center [508, 499] width 79 height 17
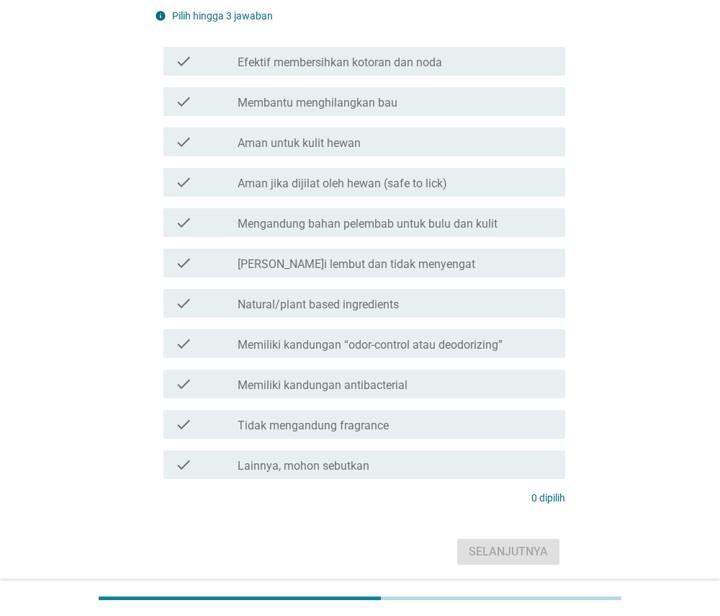
scroll to position [155, 0]
click at [490, 344] on label "Memiliki kandungan “odor-control atau deodorizing”" at bounding box center [370, 343] width 265 height 14
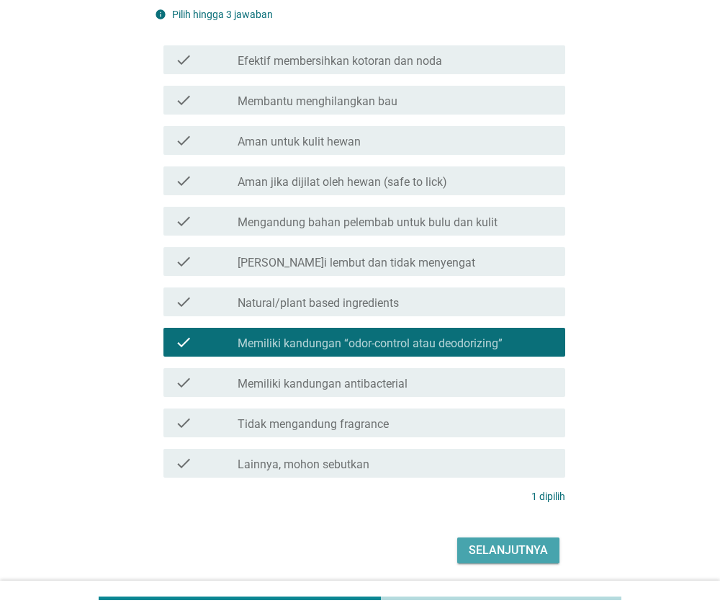
click at [488, 554] on div "Selanjutnya" at bounding box center [508, 550] width 79 height 17
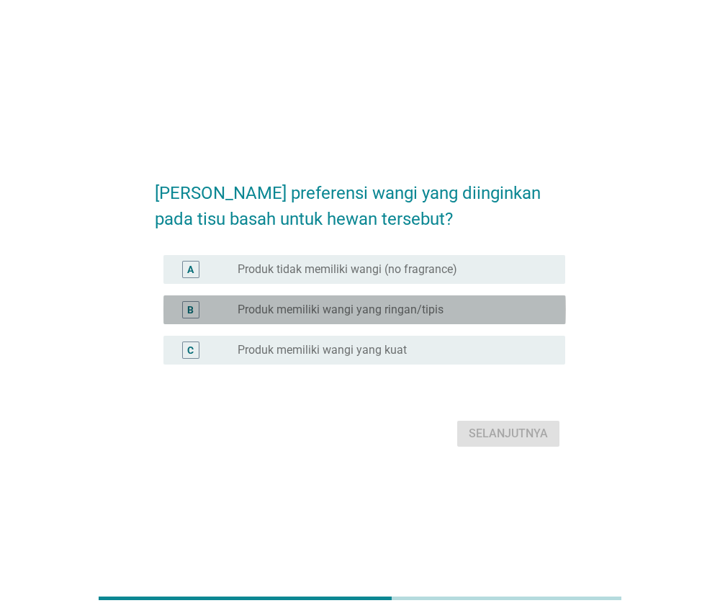
click at [445, 304] on div "radio_button_unchecked Produk memiliki wangi yang ringan/tipis" at bounding box center [390, 309] width 305 height 14
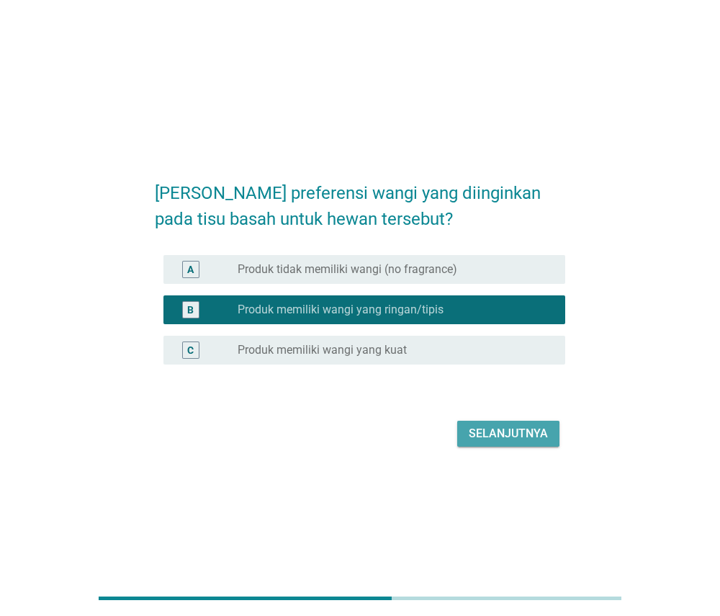
click at [473, 437] on div "Selanjutnya" at bounding box center [508, 433] width 79 height 17
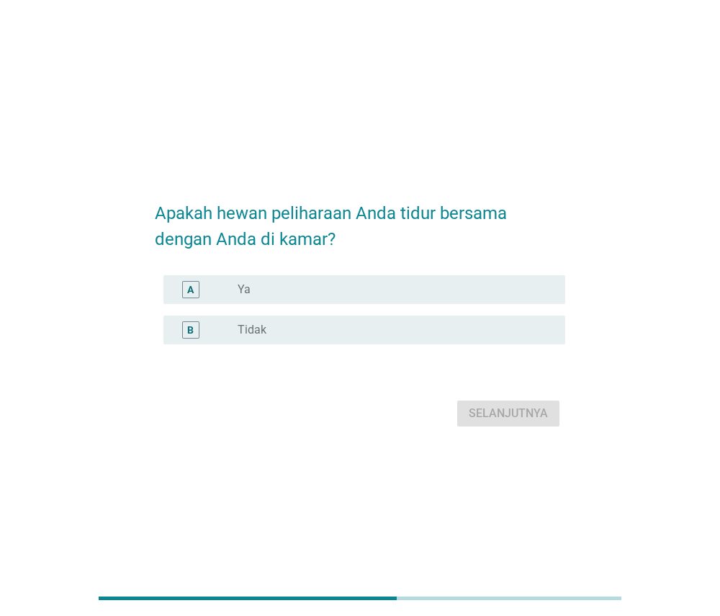
click at [429, 328] on div "radio_button_unchecked Tidak" at bounding box center [390, 330] width 305 height 14
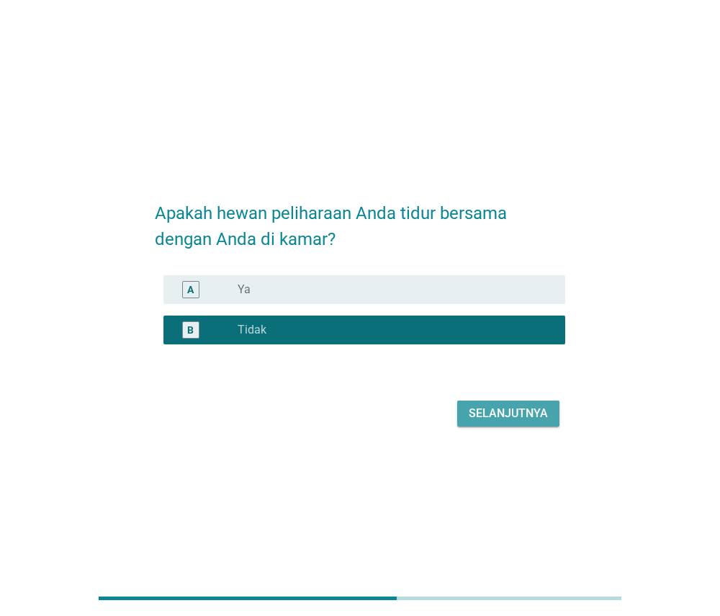
click at [488, 408] on div "Selanjutnya" at bounding box center [508, 413] width 79 height 17
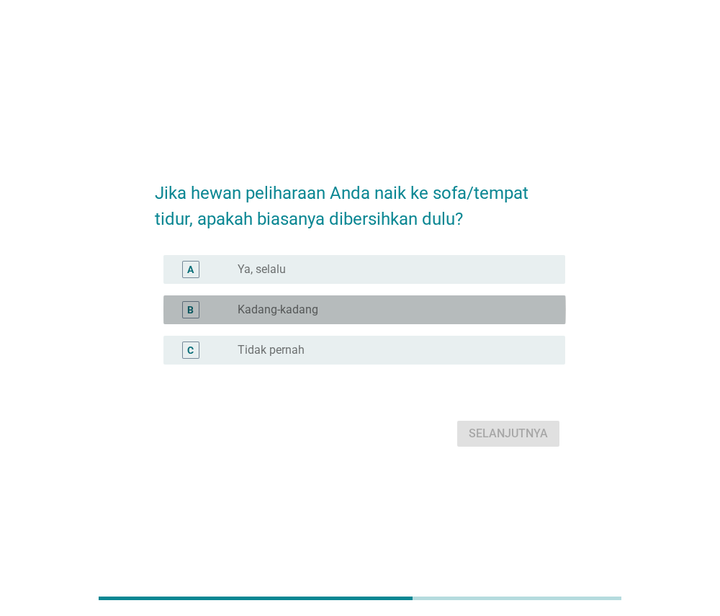
click at [470, 306] on div "radio_button_unchecked Kadang-kadang" at bounding box center [390, 309] width 305 height 14
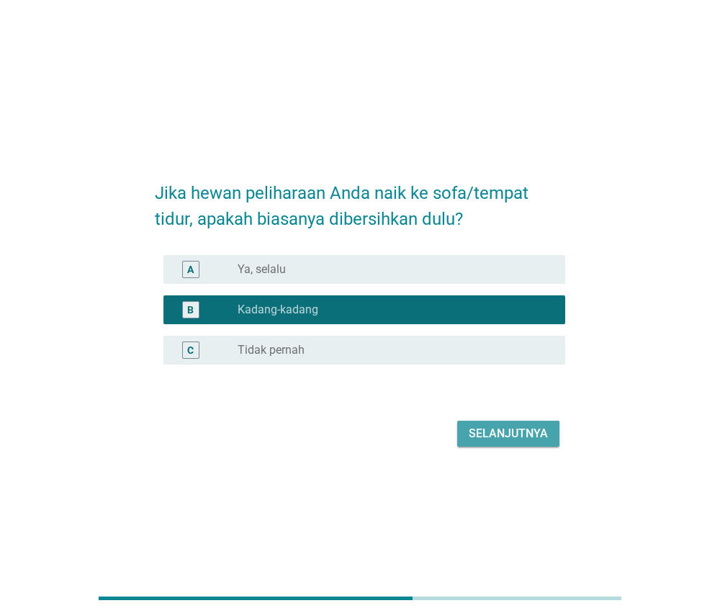
click at [490, 433] on div "Selanjutnya" at bounding box center [508, 433] width 79 height 17
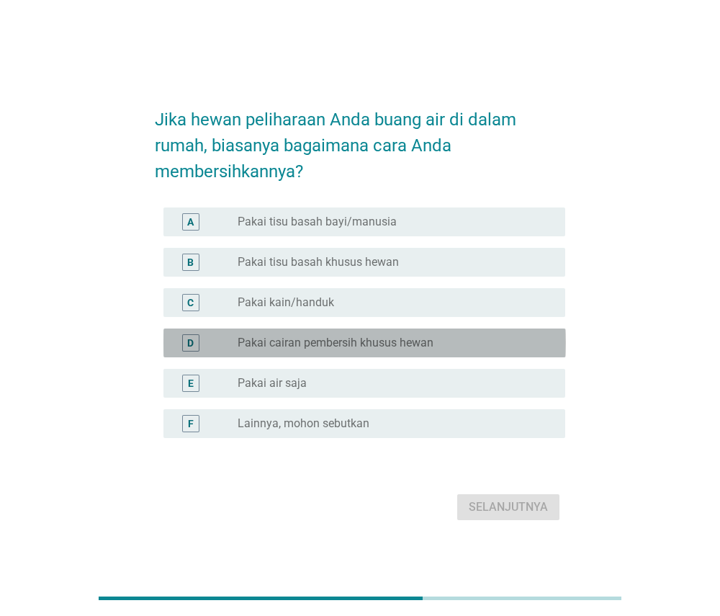
click at [400, 343] on label "Pakai cairan pembersih khusus hewan" at bounding box center [336, 343] width 196 height 14
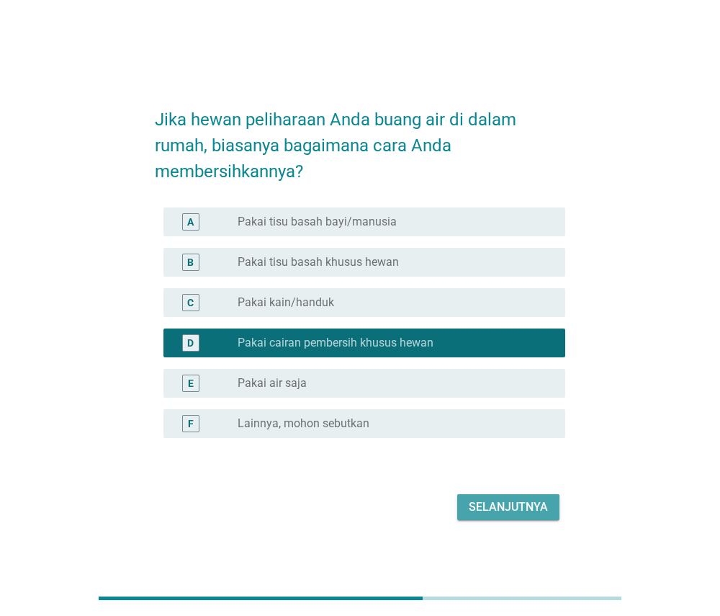
click at [476, 506] on div "Selanjutnya" at bounding box center [508, 506] width 79 height 17
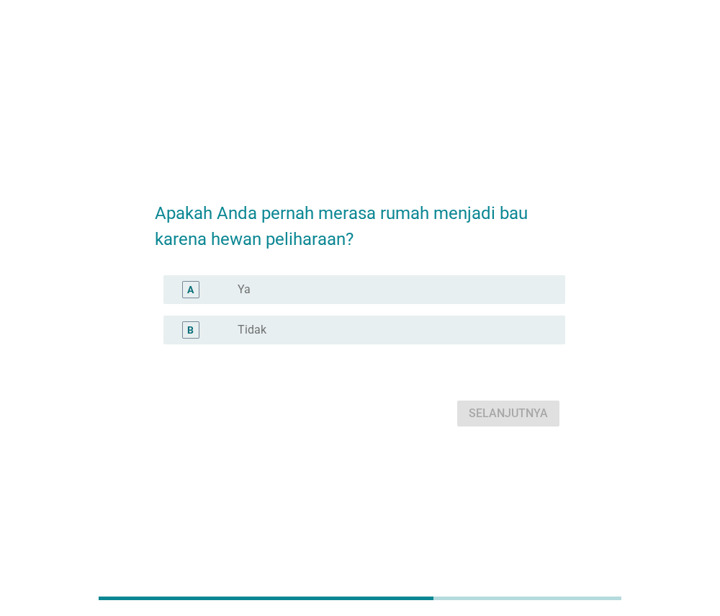
click at [477, 290] on div "radio_button_unchecked Ya" at bounding box center [390, 289] width 305 height 14
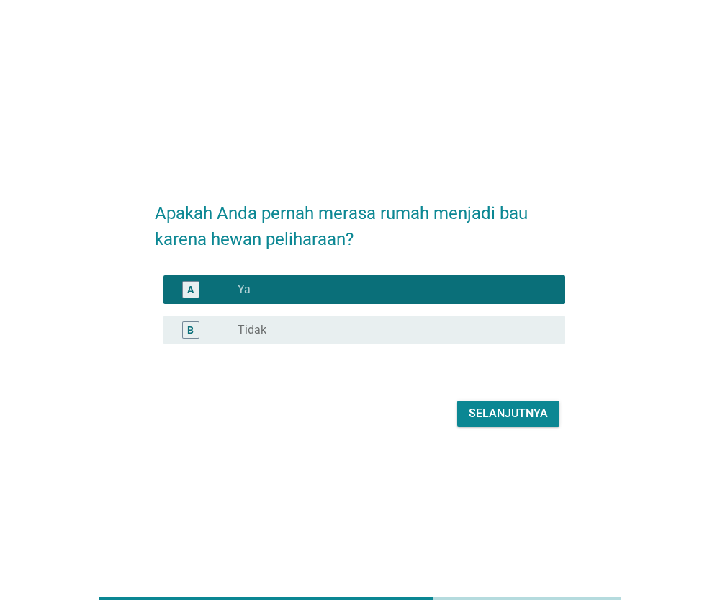
click at [485, 411] on div "Selanjutnya" at bounding box center [508, 413] width 79 height 17
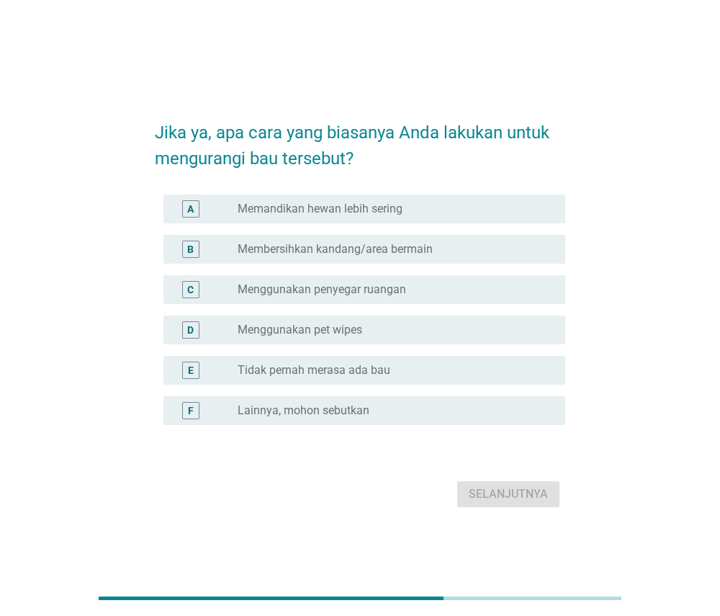
click at [442, 248] on div "radio_button_unchecked Membersihkan kandang/area bermain" at bounding box center [390, 249] width 305 height 14
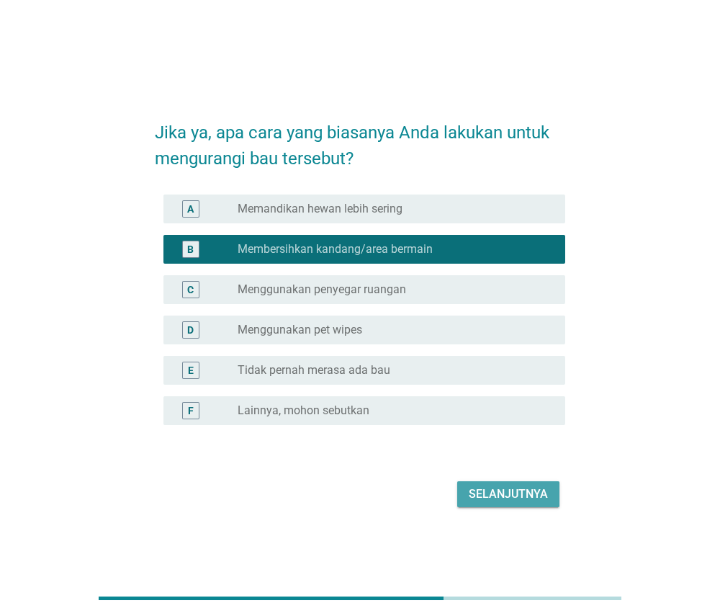
click at [487, 495] on div "Selanjutnya" at bounding box center [508, 493] width 79 height 17
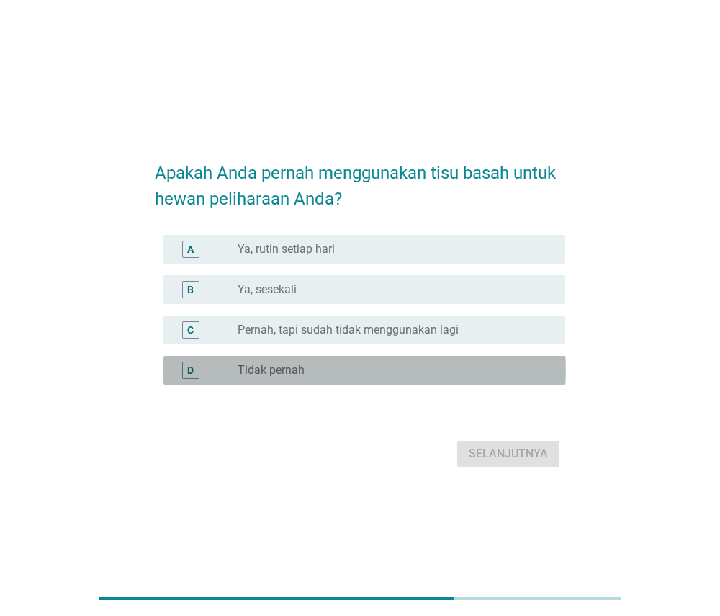
click at [389, 366] on div "radio_button_unchecked Tidak pernah" at bounding box center [390, 370] width 305 height 14
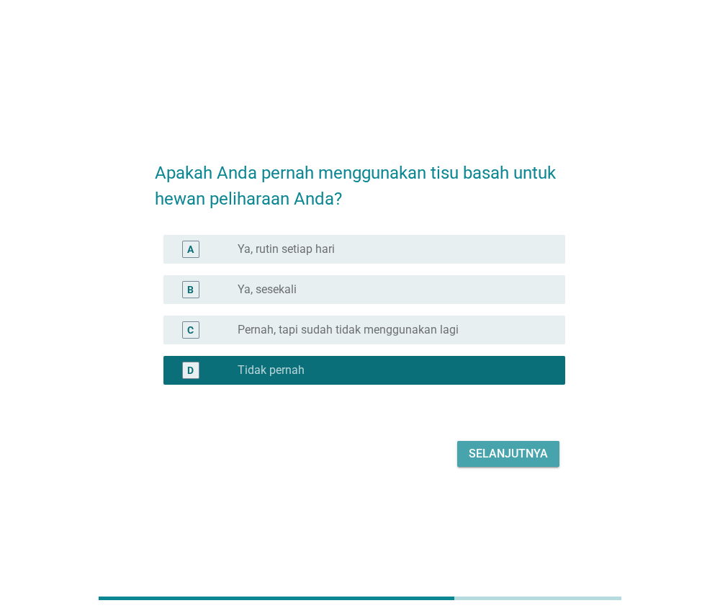
click at [471, 452] on div "Selanjutnya" at bounding box center [508, 453] width 79 height 17
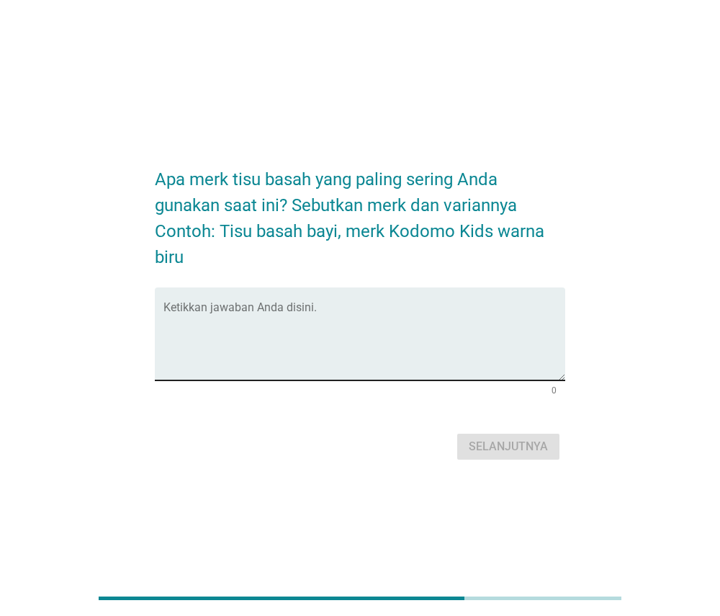
click at [448, 338] on textarea "Ketikkan jawaban Anda disini." at bounding box center [364, 343] width 403 height 76
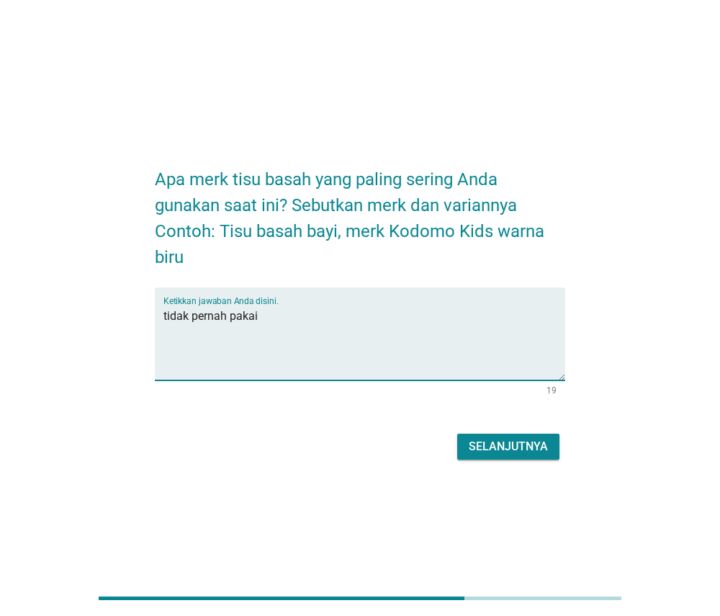
type textarea "tidak pernah pakai"
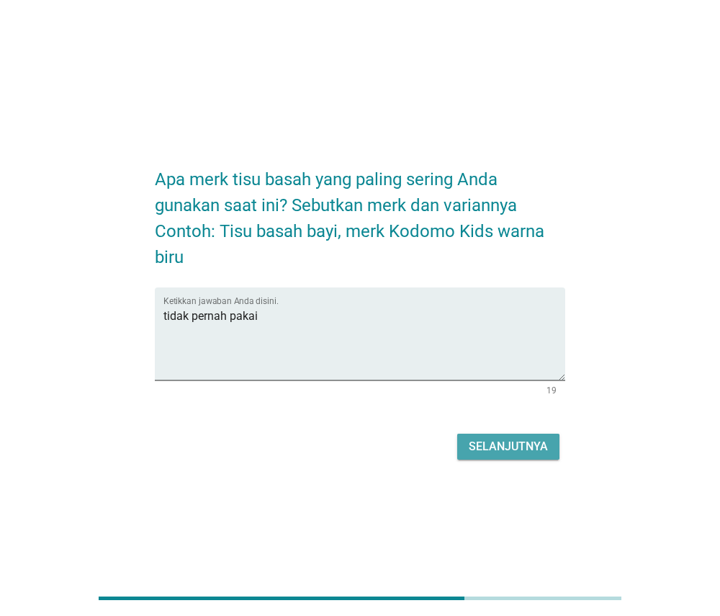
click at [544, 447] on div "Selanjutnya" at bounding box center [508, 446] width 79 height 17
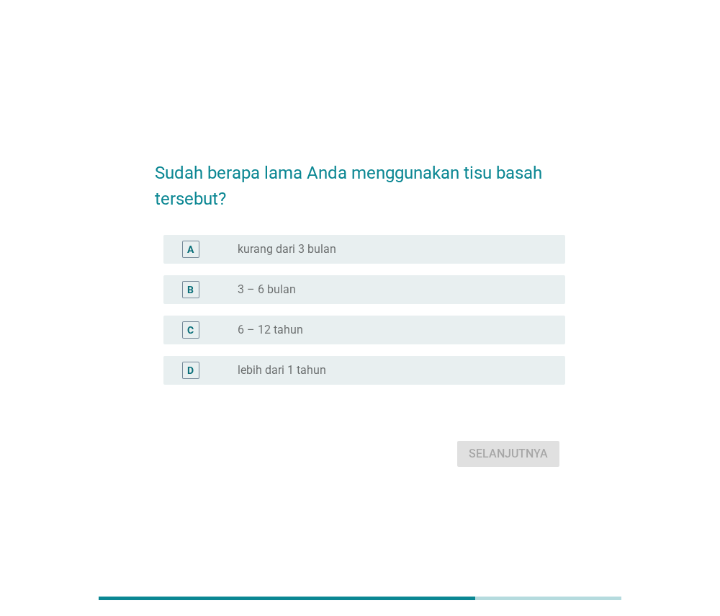
click at [542, 233] on div "A radio_button_unchecked kurang dari 3 bulan" at bounding box center [360, 249] width 411 height 40
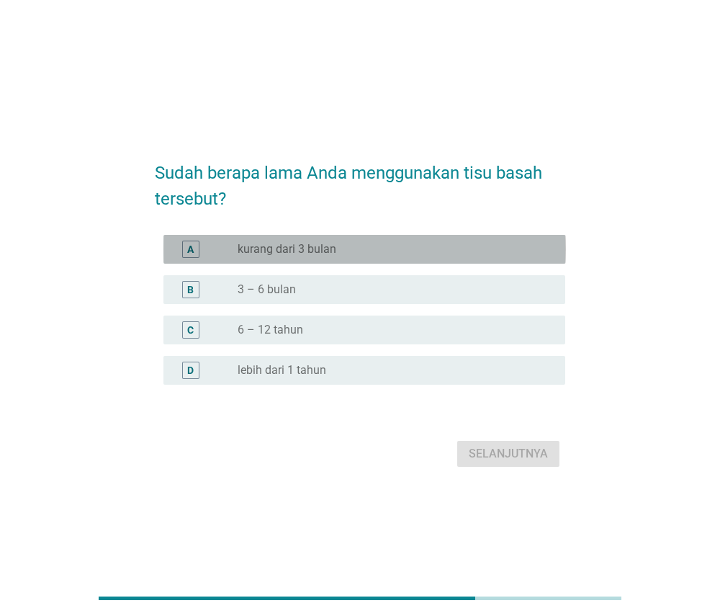
click at [542, 247] on div "radio_button_unchecked kurang dari 3 bulan" at bounding box center [390, 249] width 305 height 14
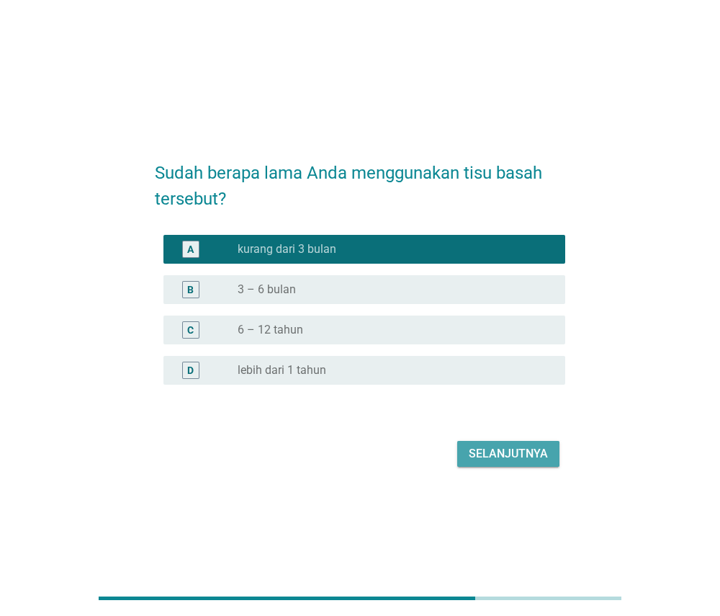
click at [538, 452] on div "Selanjutnya" at bounding box center [508, 453] width 79 height 17
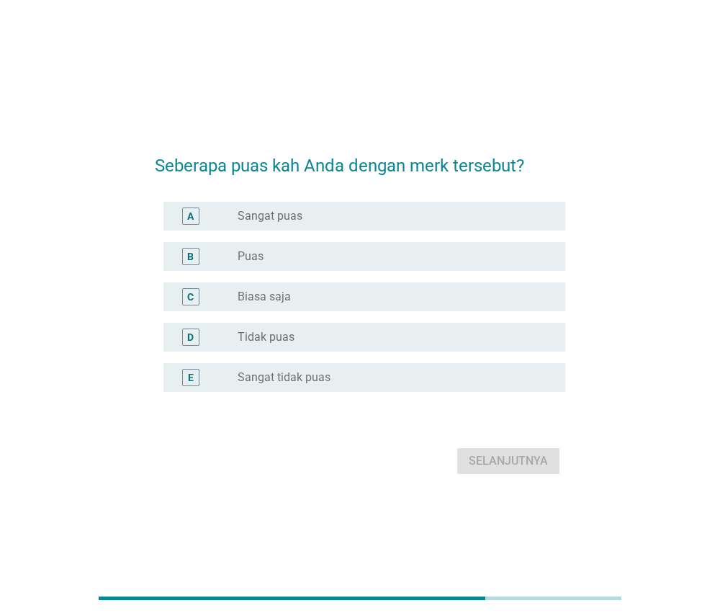
click at [505, 287] on div "C radio_button_unchecked Biasa saja" at bounding box center [364, 296] width 403 height 29
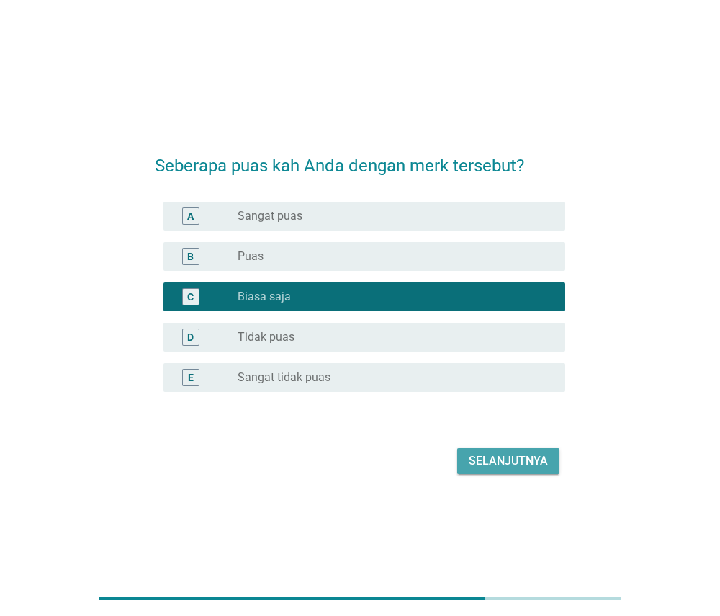
click at [520, 462] on div "Selanjutnya" at bounding box center [508, 460] width 79 height 17
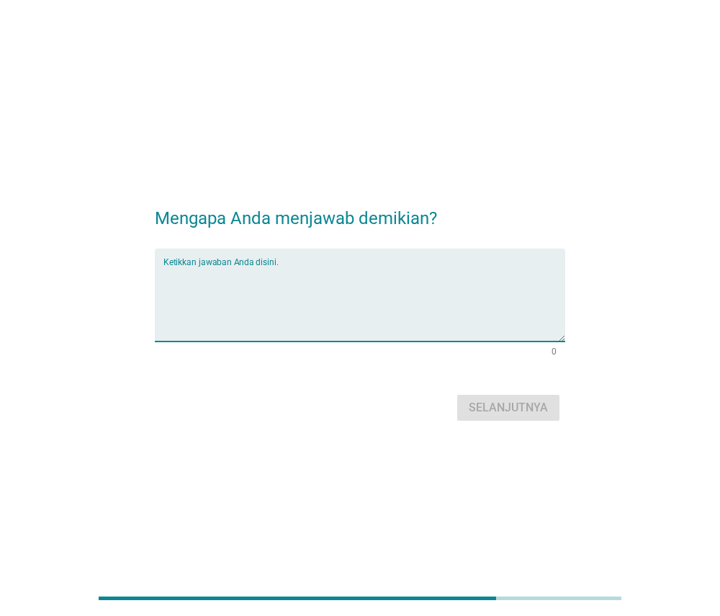
click at [518, 295] on textarea "Ketikkan jawaban Anda disini." at bounding box center [364, 304] width 403 height 76
type textarea "tidak pernah pakai"
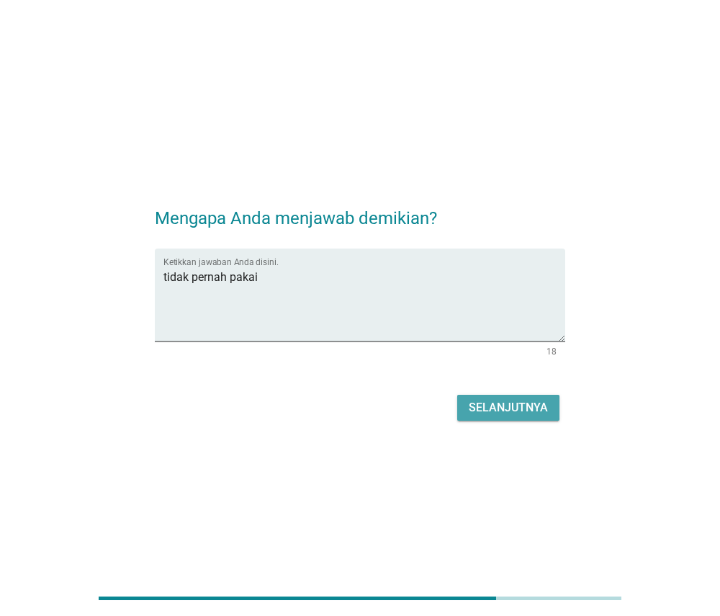
click at [512, 411] on div "Selanjutnya" at bounding box center [508, 407] width 79 height 17
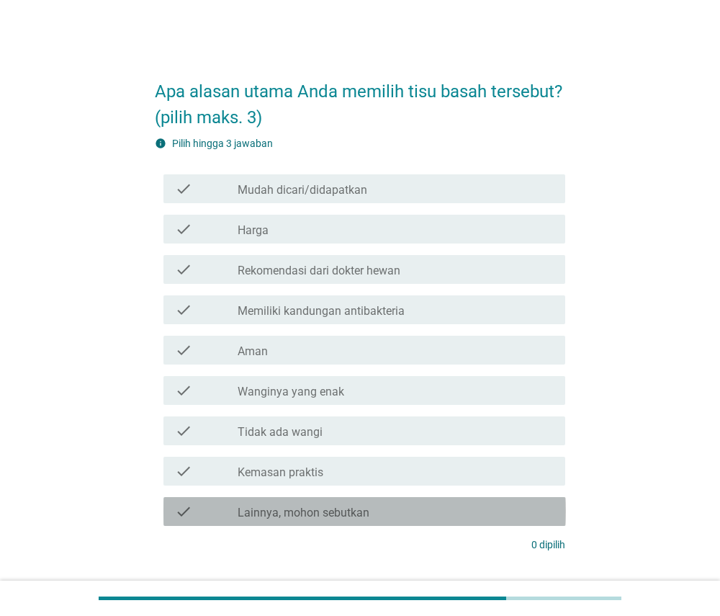
click at [432, 511] on div "check_box_outline_blank Lainnya, mohon sebutkan" at bounding box center [396, 511] width 316 height 17
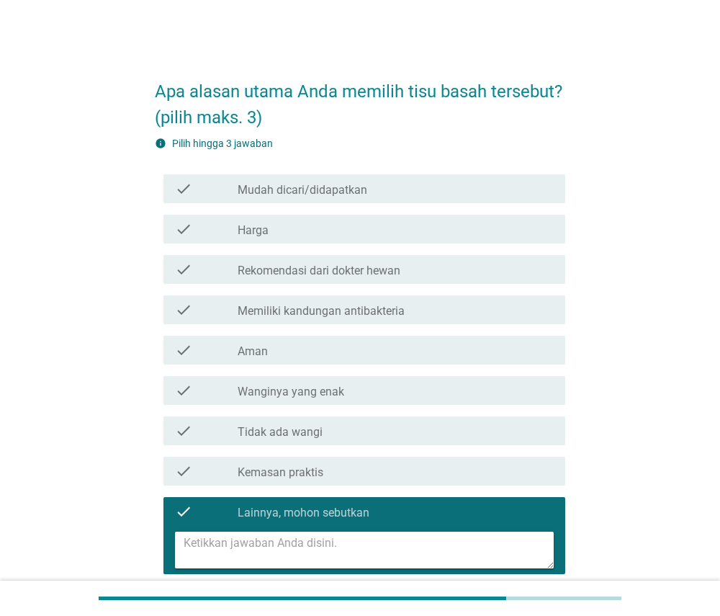
click at [413, 546] on textarea at bounding box center [369, 550] width 371 height 37
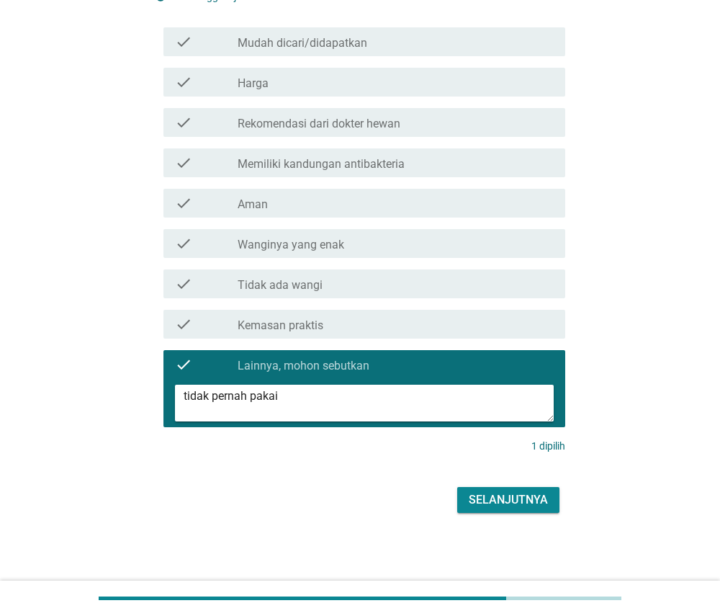
scroll to position [147, 0]
type textarea "tidak pernah pakai"
click at [493, 496] on div "Selanjutnya" at bounding box center [508, 499] width 79 height 17
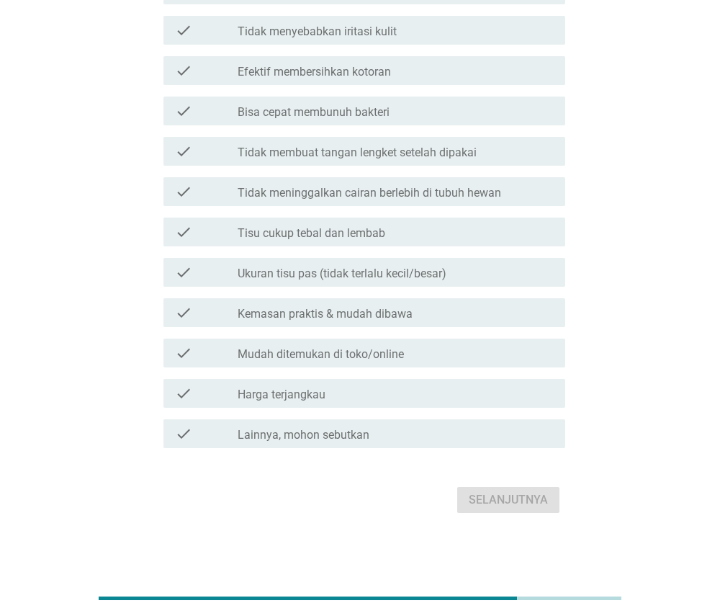
scroll to position [265, 0]
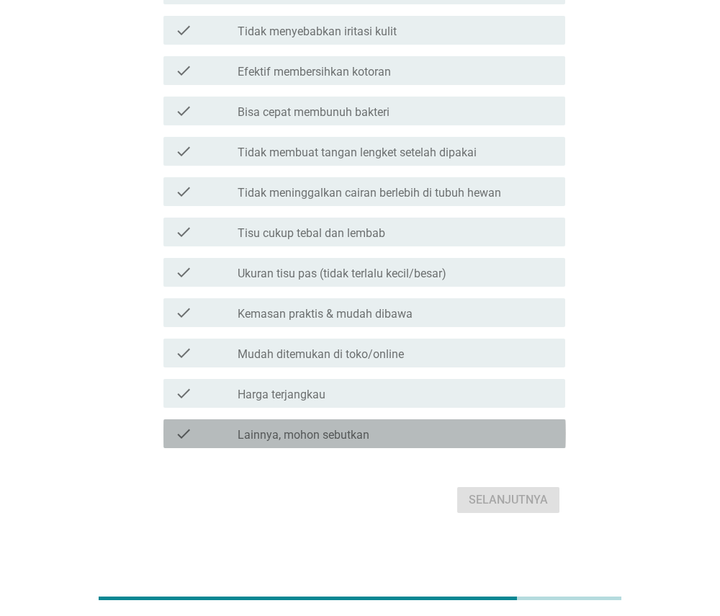
click at [379, 435] on div "check_box Lainnya, mohon sebutkan" at bounding box center [396, 433] width 316 height 17
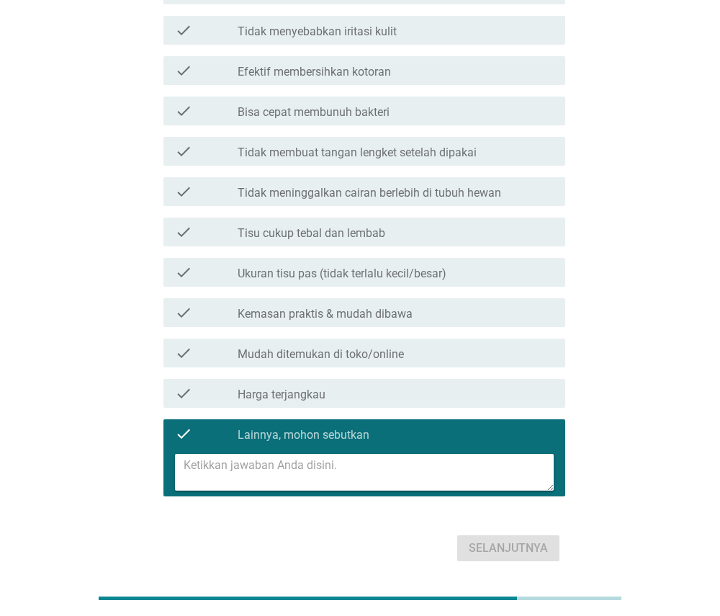
click at [360, 474] on textarea at bounding box center [369, 472] width 371 height 37
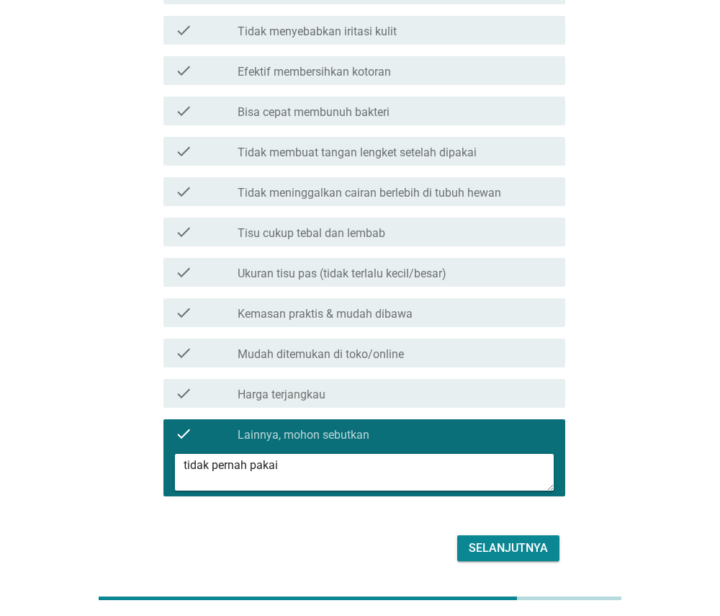
type textarea "tidak pernah pakai"
click at [506, 550] on div "Selanjutnya" at bounding box center [508, 547] width 79 height 17
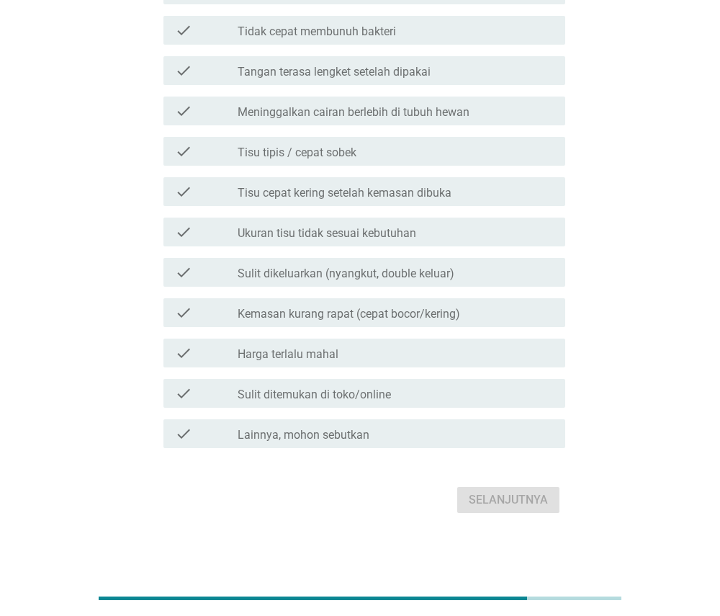
scroll to position [331, 0]
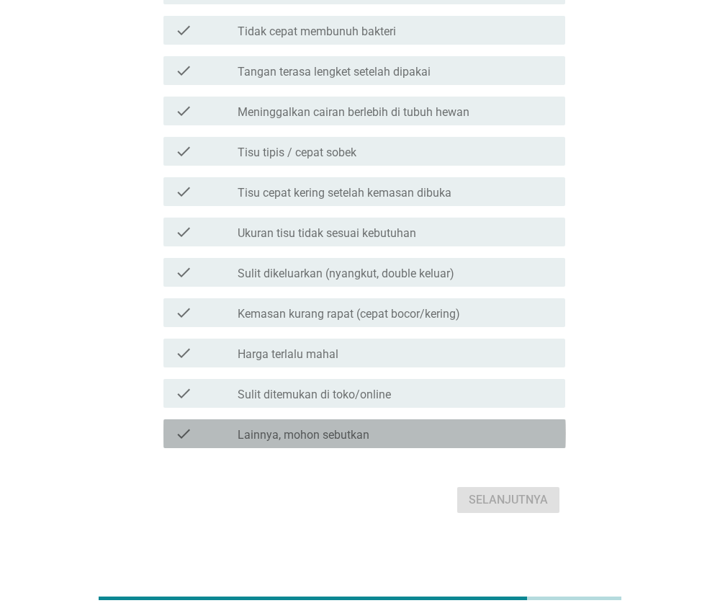
click at [483, 434] on div "check_box Lainnya, mohon sebutkan" at bounding box center [396, 433] width 316 height 17
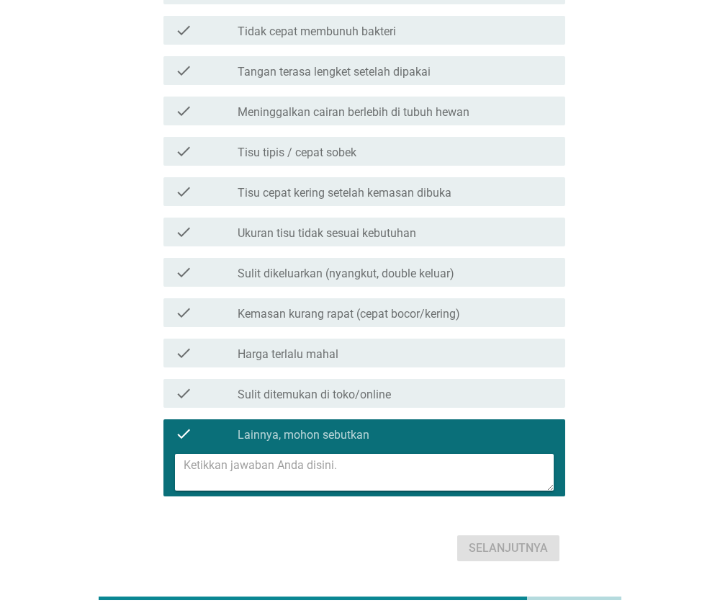
click at [462, 473] on textarea at bounding box center [369, 472] width 371 height 37
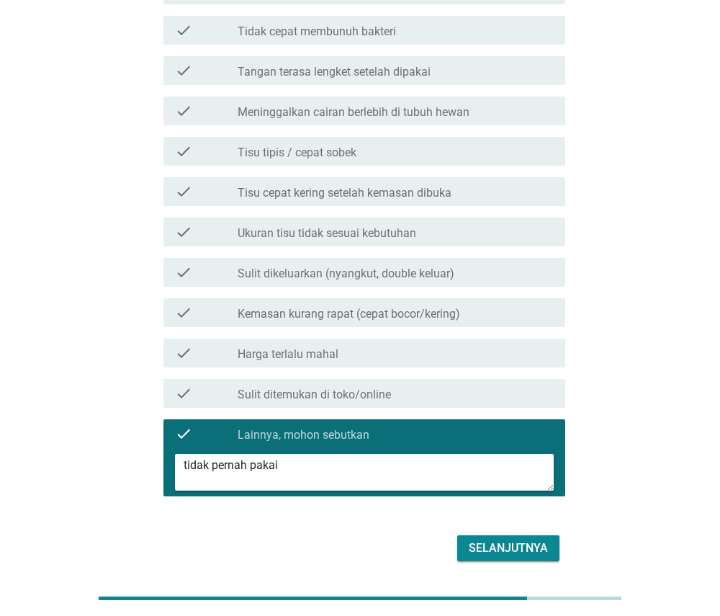
type textarea "tidak pernah pakai"
click at [513, 547] on div "Selanjutnya" at bounding box center [508, 547] width 79 height 17
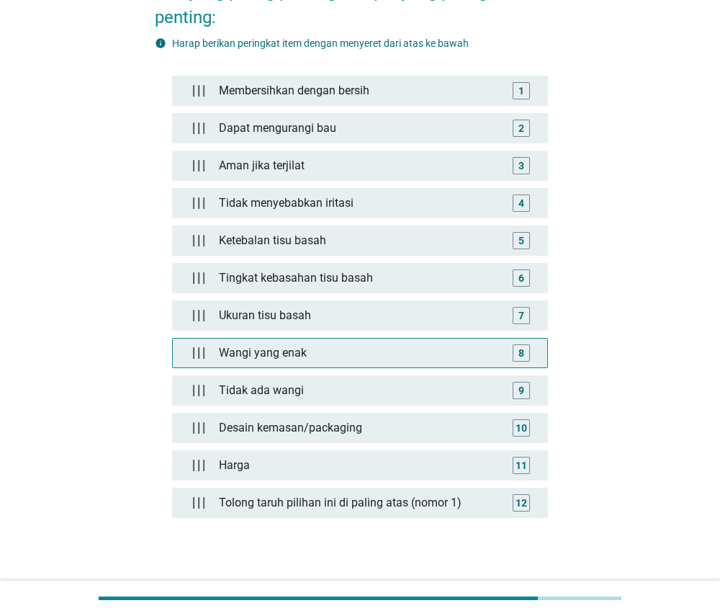
scroll to position [126, 0]
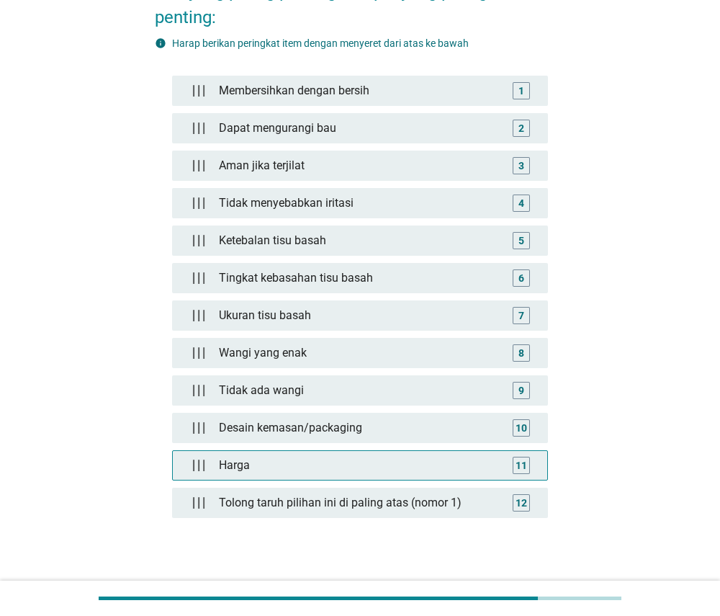
click at [526, 461] on div "11" at bounding box center [522, 464] width 12 height 15
click at [511, 470] on div "11" at bounding box center [521, 465] width 29 height 17
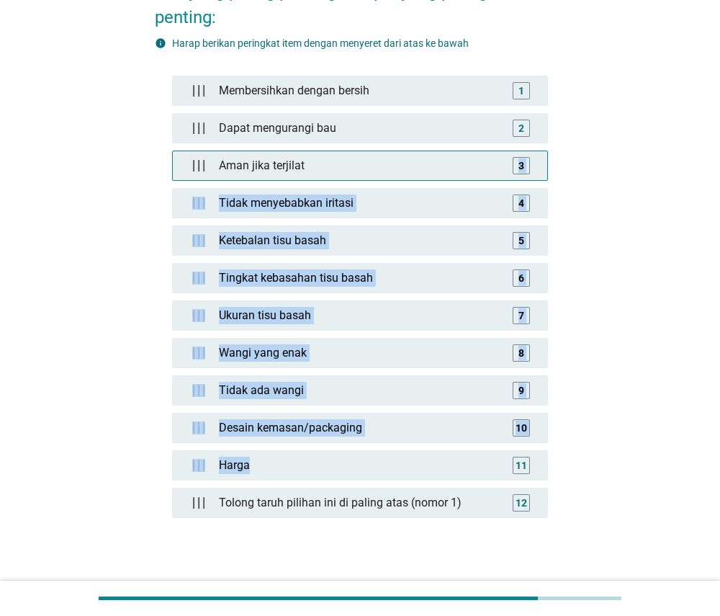
drag, startPoint x: 375, startPoint y: 467, endPoint x: 365, endPoint y: 173, distance: 294.7
click at [365, 173] on div "Membersihkan dengan bersih 1 Dapat mengurangi bau 2 Aman jika terjilat 3 Tidak …" at bounding box center [360, 304] width 377 height 457
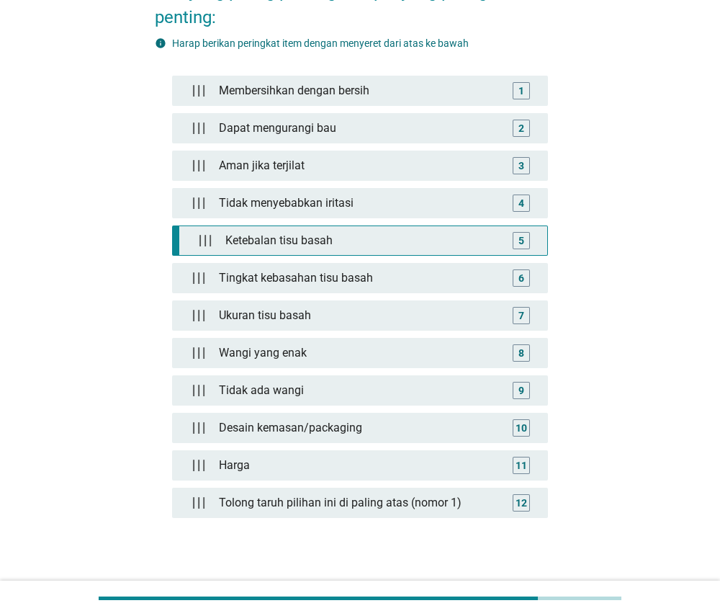
click at [416, 246] on div "Ketebalan tisu basah" at bounding box center [364, 240] width 288 height 29
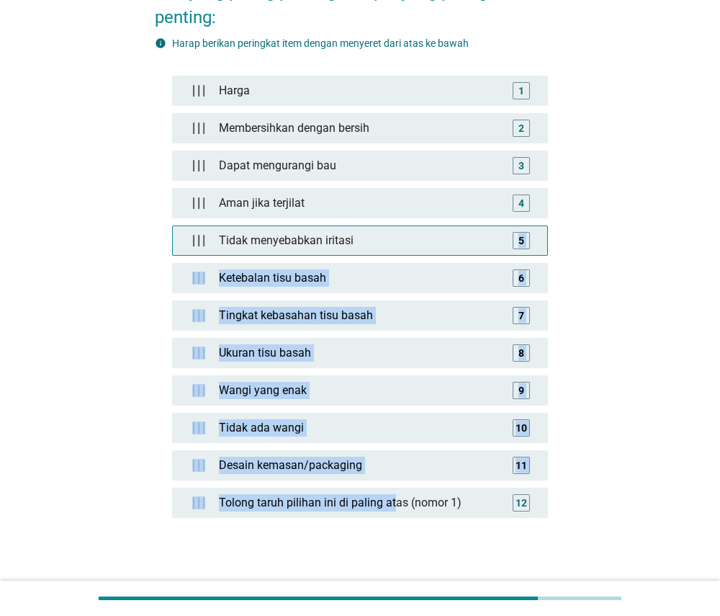
drag, startPoint x: 395, startPoint y: 506, endPoint x: 419, endPoint y: 243, distance: 264.0
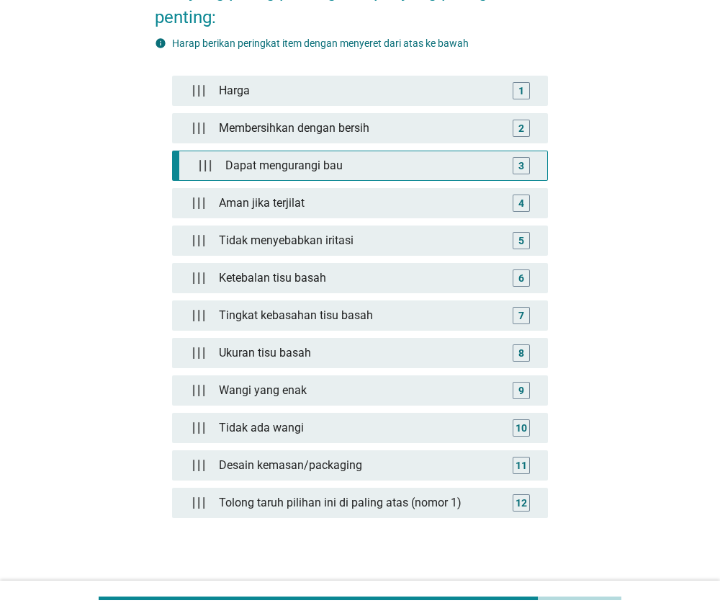
click at [508, 153] on div "3" at bounding box center [521, 165] width 29 height 29
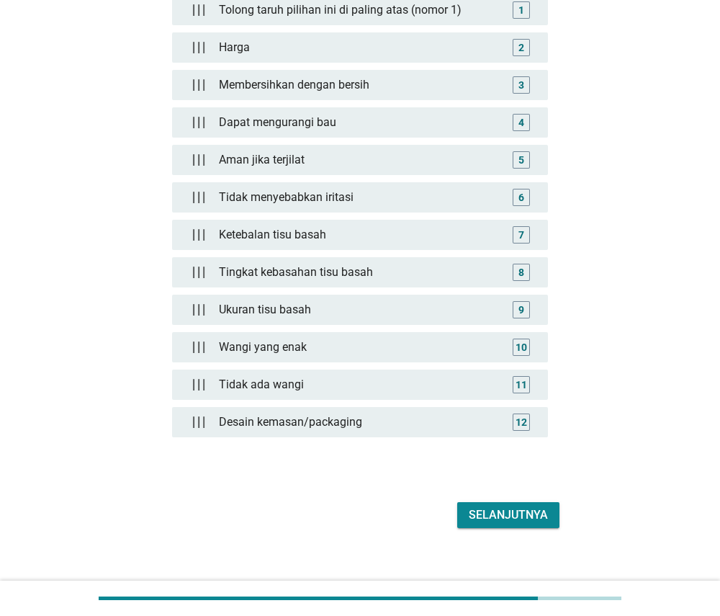
scroll to position [210, 0]
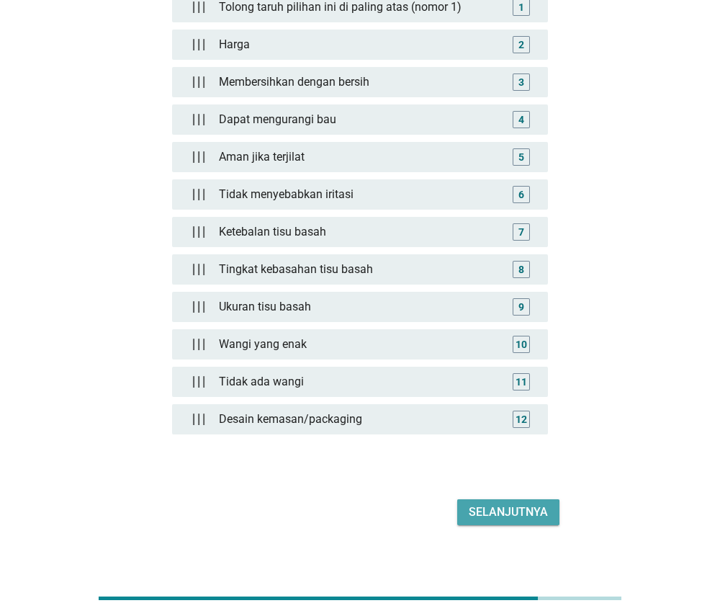
click at [505, 507] on div "Selanjutnya" at bounding box center [508, 511] width 79 height 17
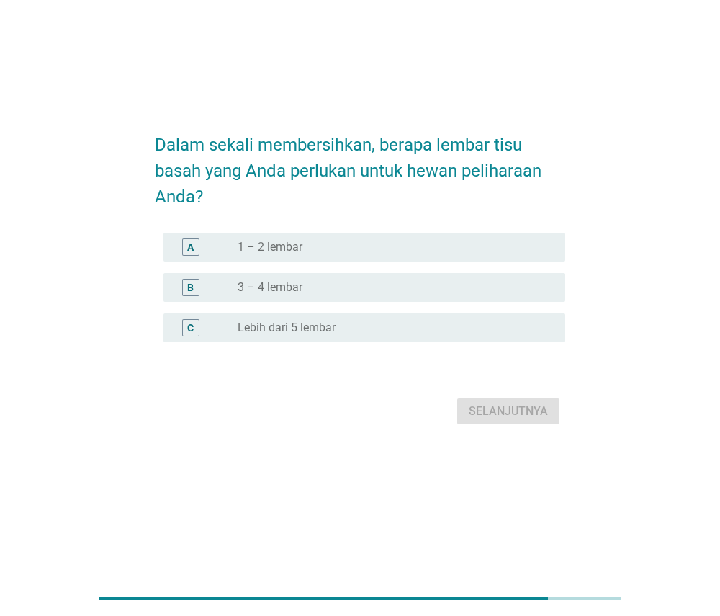
scroll to position [0, 0]
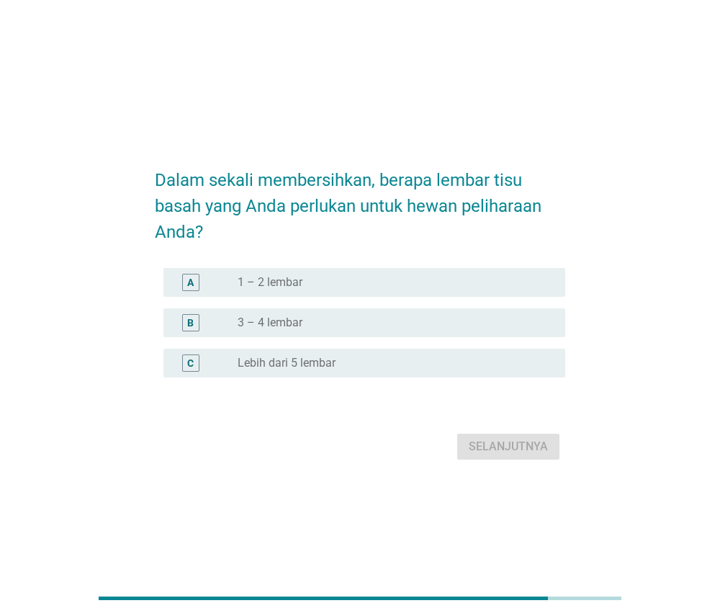
click at [503, 257] on form "Dalam sekali membersihkan, berapa lembar tisu basah yang Anda perlukan untuk he…" at bounding box center [360, 308] width 411 height 311
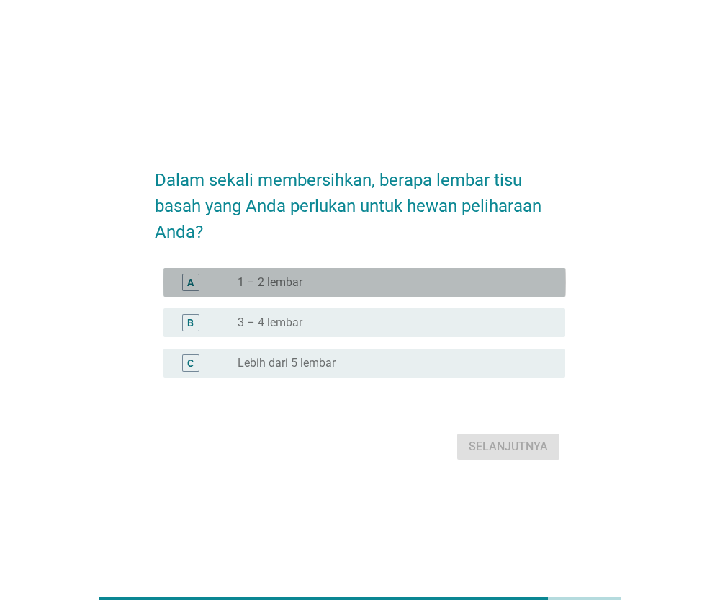
click at [503, 281] on div "radio_button_unchecked 1 – 2 lembar" at bounding box center [390, 282] width 305 height 14
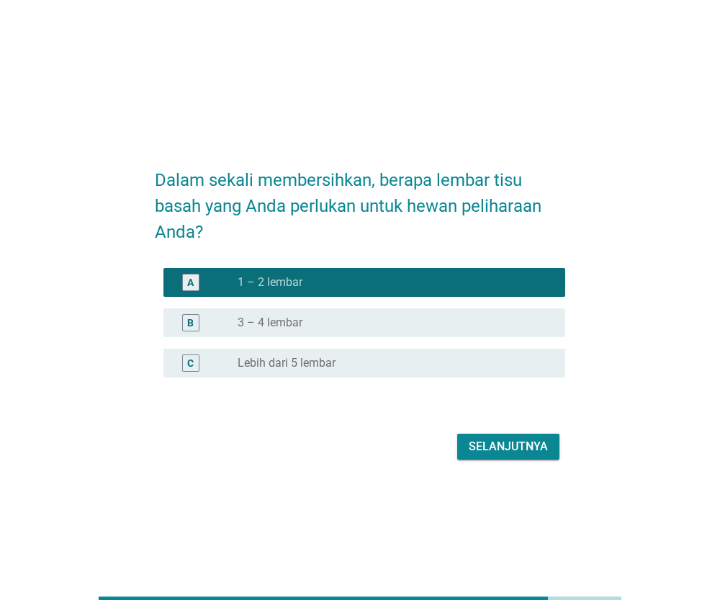
click at [510, 447] on div "Selanjutnya" at bounding box center [508, 446] width 79 height 17
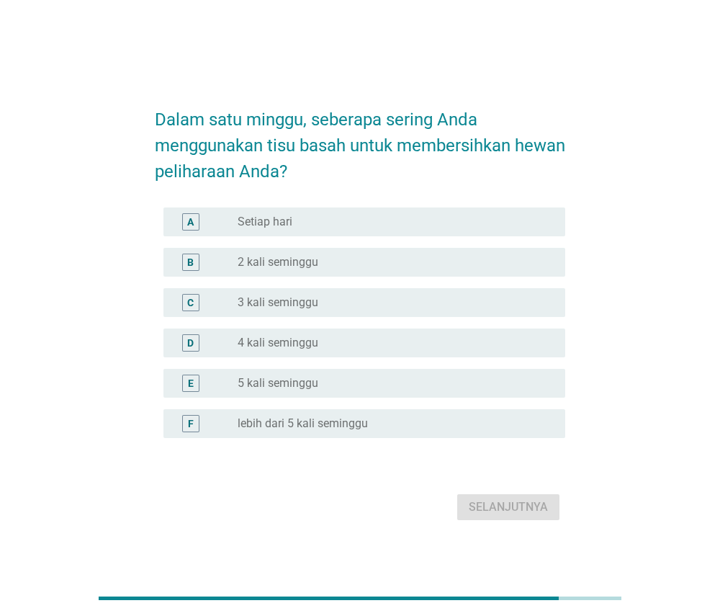
click at [547, 215] on div "radio_button_unchecked Setiap hari" at bounding box center [396, 222] width 316 height 14
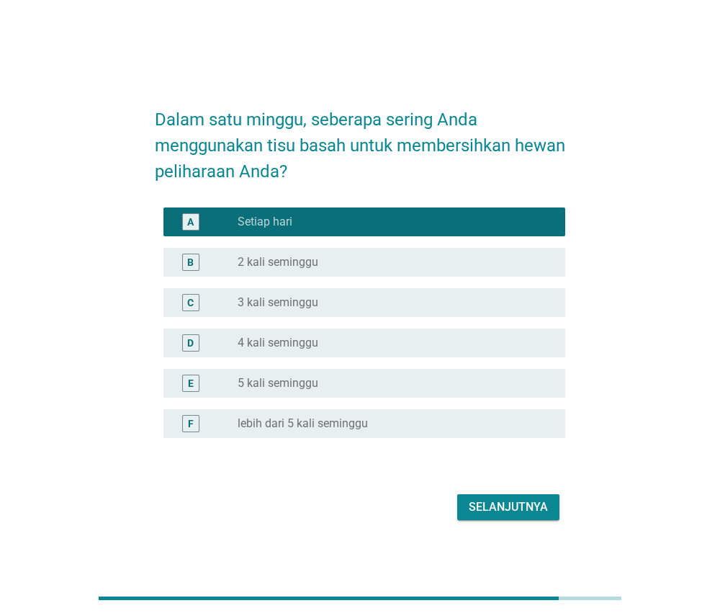
click at [511, 503] on div "Selanjutnya" at bounding box center [508, 506] width 79 height 17
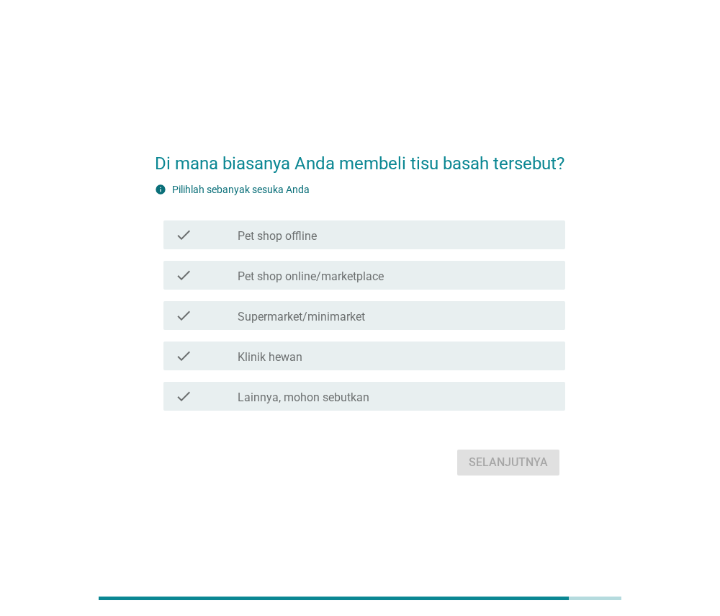
click at [443, 405] on div "check_box_outline_blank Lainnya, mohon sebutkan" at bounding box center [396, 395] width 316 height 17
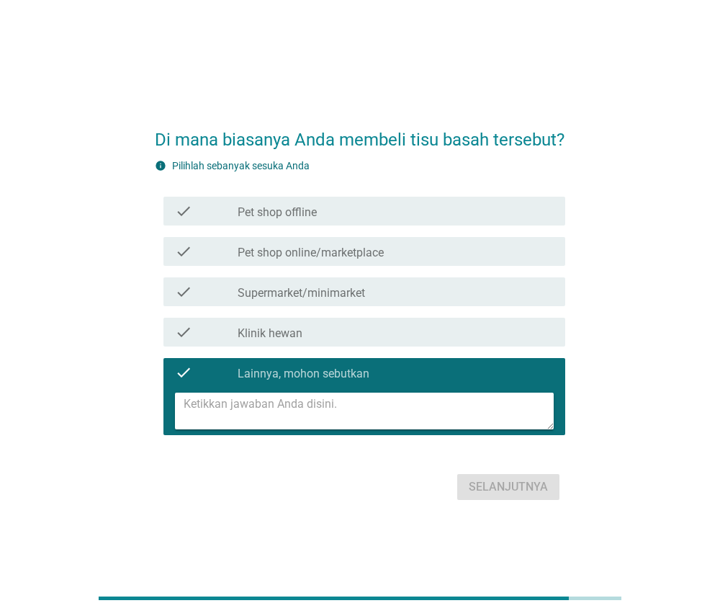
click at [421, 425] on textarea at bounding box center [369, 411] width 371 height 37
type textarea "tidak pernah pakai"
click at [490, 493] on div "Selanjutnya" at bounding box center [508, 486] width 79 height 17
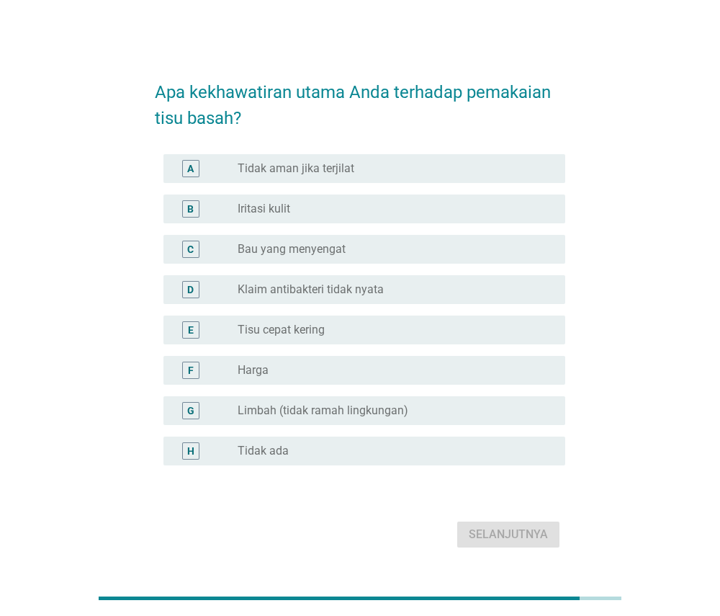
click at [487, 170] on div "radio_button_unchecked Tidak aman jika terjilat" at bounding box center [390, 168] width 305 height 14
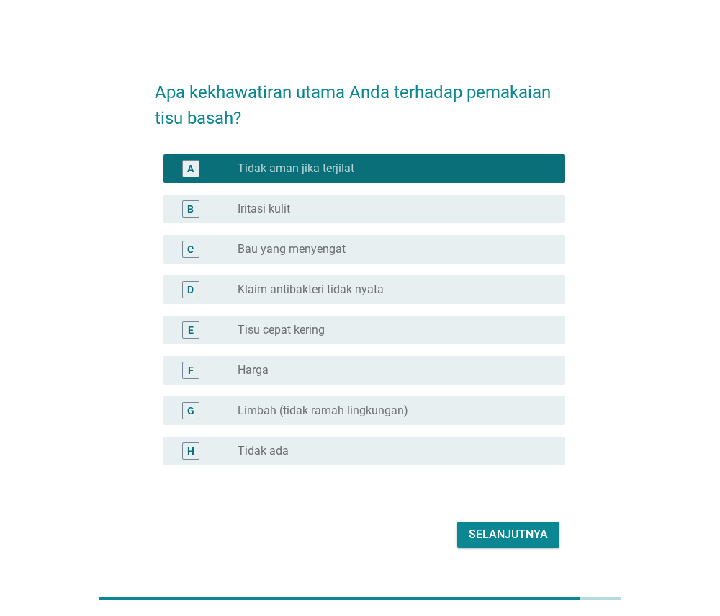
click at [490, 529] on div "Selanjutnya" at bounding box center [508, 534] width 79 height 17
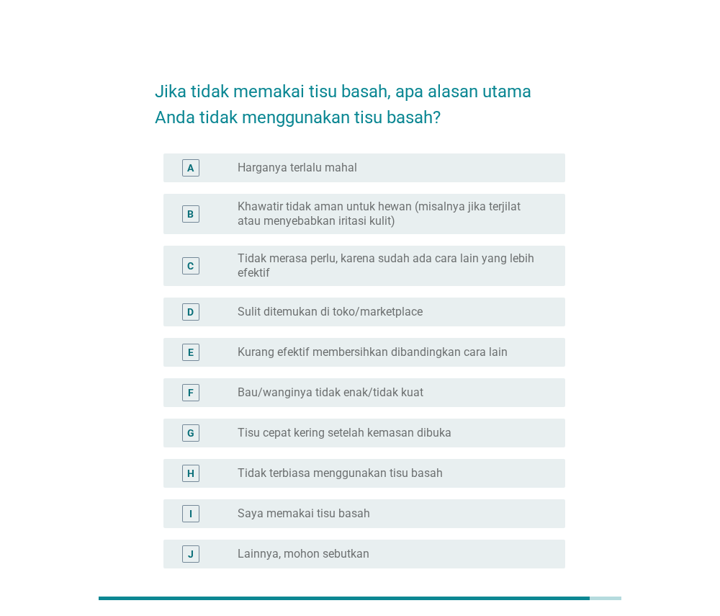
click at [473, 265] on label "Tidak merasa perlu, karena sudah ada cara lain yang lebih efektif" at bounding box center [390, 265] width 305 height 29
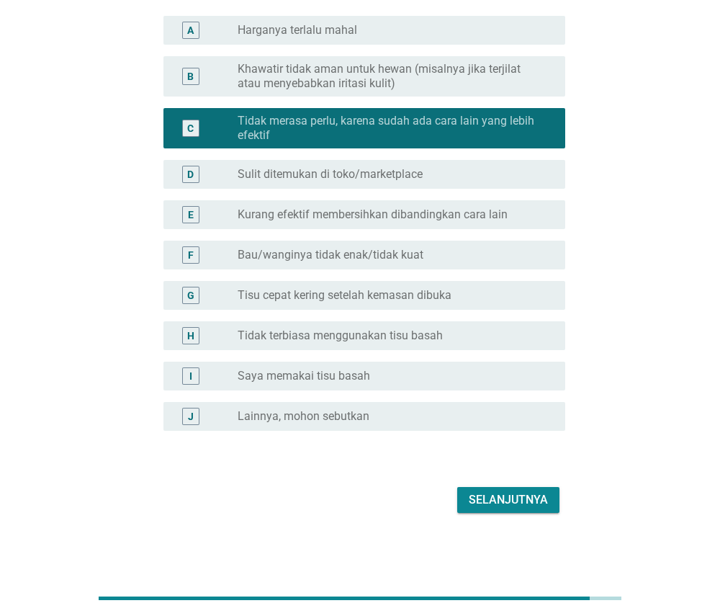
scroll to position [138, 0]
click at [503, 490] on button "Selanjutnya" at bounding box center [508, 500] width 102 height 26
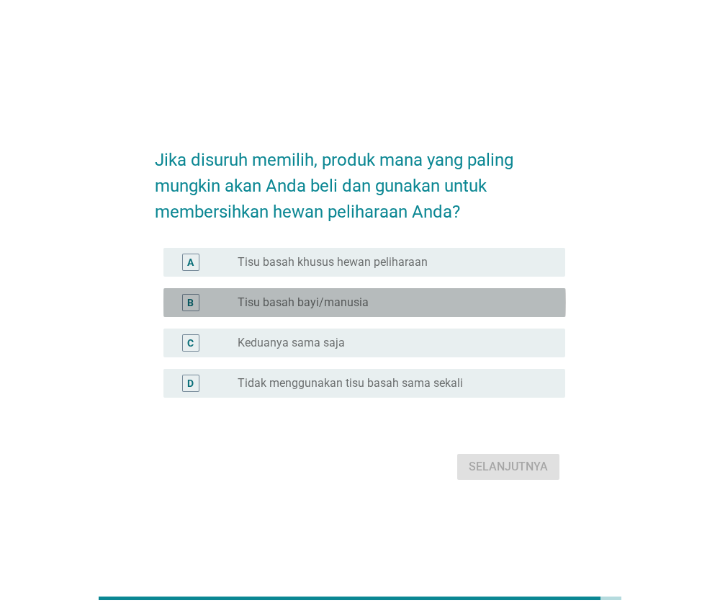
click at [510, 301] on div "radio_button_unchecked Tisu basah bayi/manusia" at bounding box center [390, 302] width 305 height 14
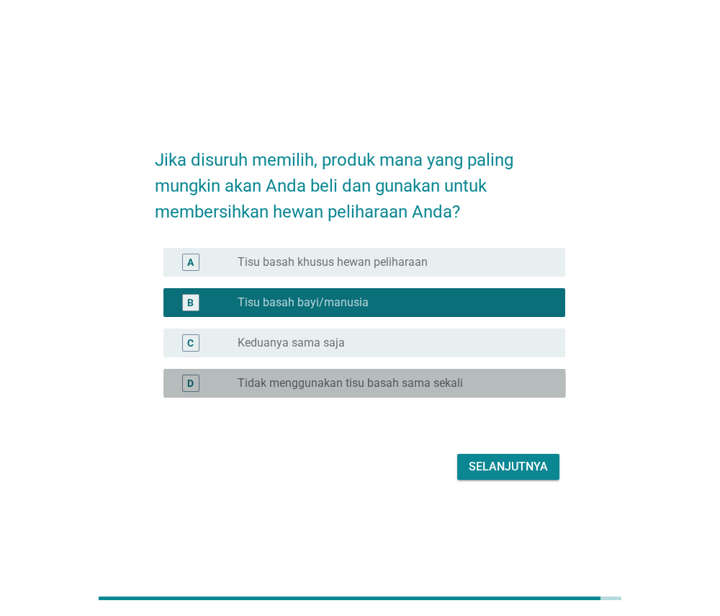
click at [483, 383] on div "radio_button_unchecked Tidak menggunakan tisu basah sama sekali" at bounding box center [390, 383] width 305 height 14
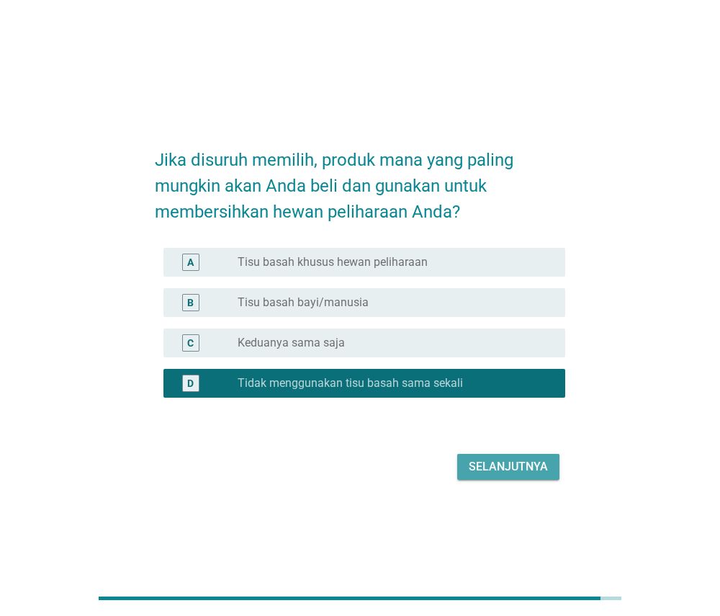
click at [481, 467] on div "Selanjutnya" at bounding box center [508, 466] width 79 height 17
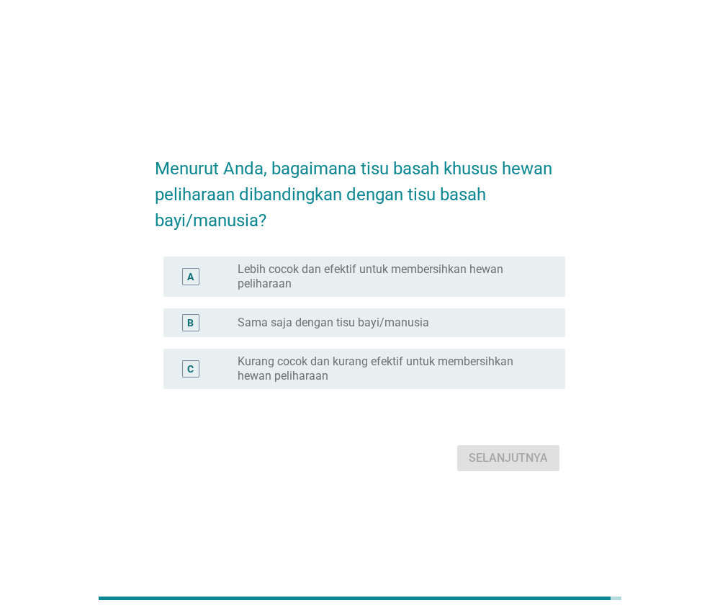
click at [518, 322] on div "radio_button_unchecked Sama saja dengan tisu bayi/manusia" at bounding box center [390, 322] width 305 height 14
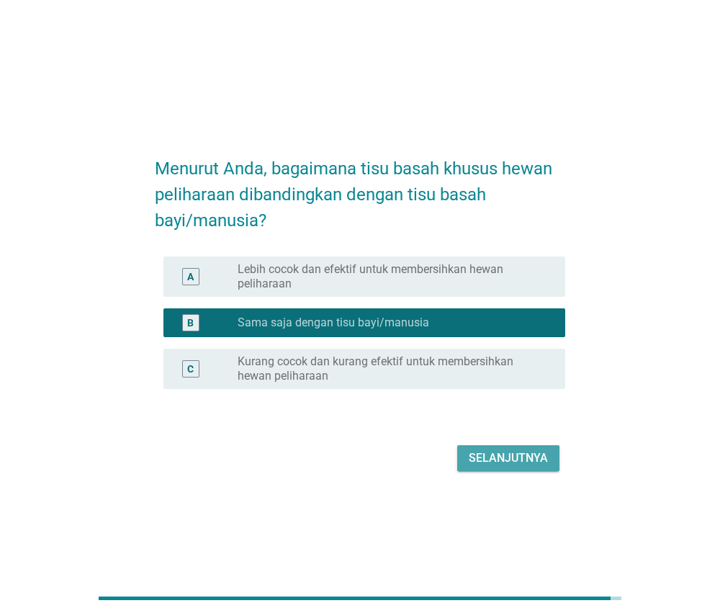
click at [515, 459] on div "Selanjutnya" at bounding box center [508, 457] width 79 height 17
